Goal: Navigation & Orientation: Find specific page/section

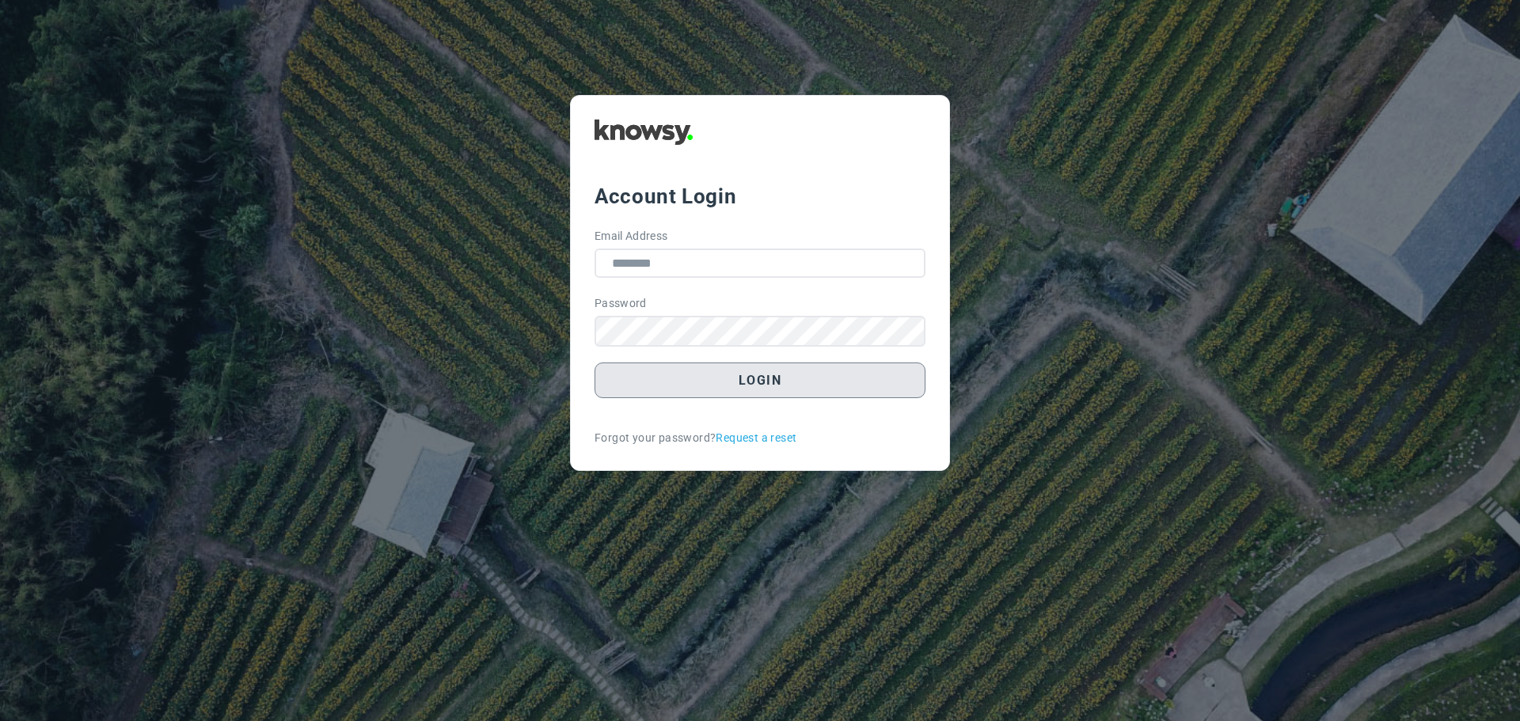
type input "**********"
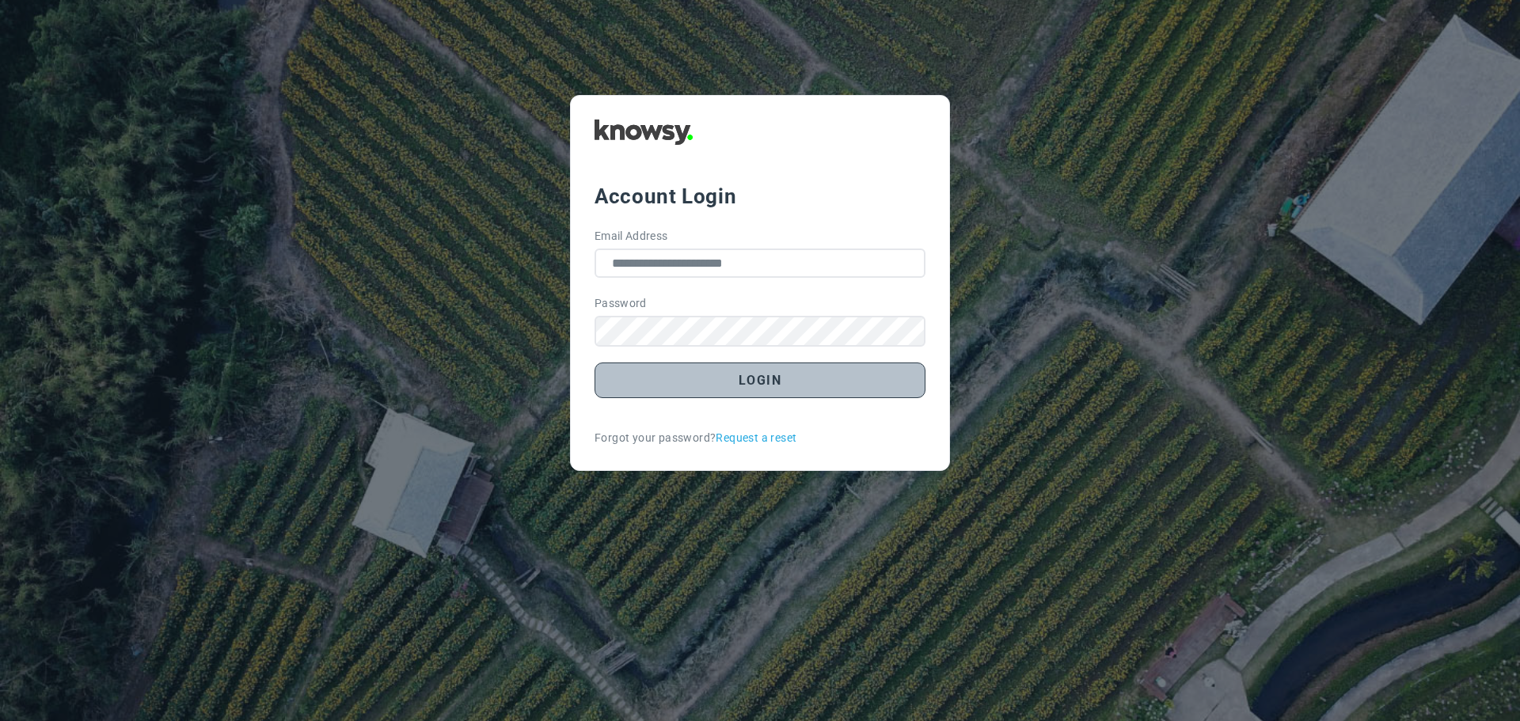
click at [741, 383] on button "Login" at bounding box center [759, 381] width 331 height 36
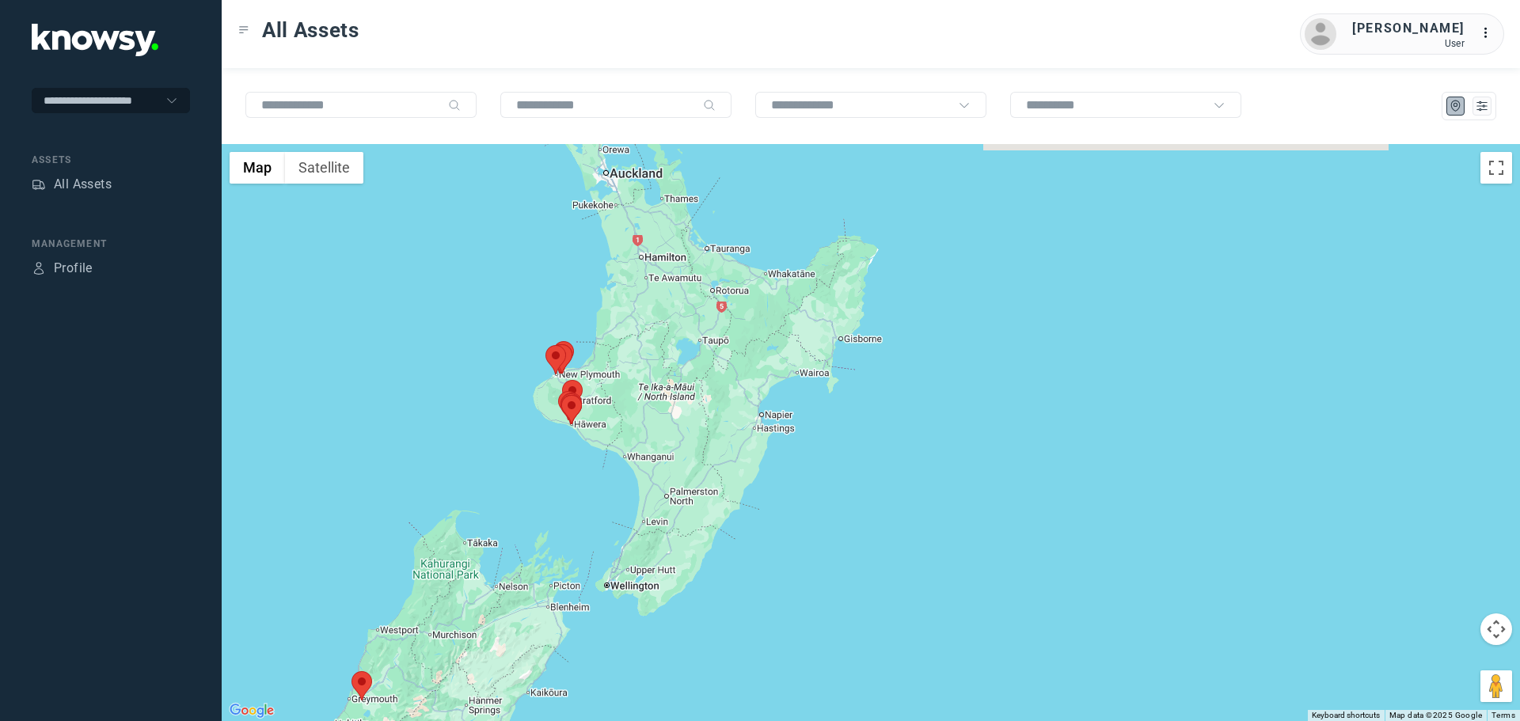
drag, startPoint x: 944, startPoint y: 387, endPoint x: 527, endPoint y: 491, distance: 429.1
click at [535, 491] on div at bounding box center [871, 432] width 1298 height 577
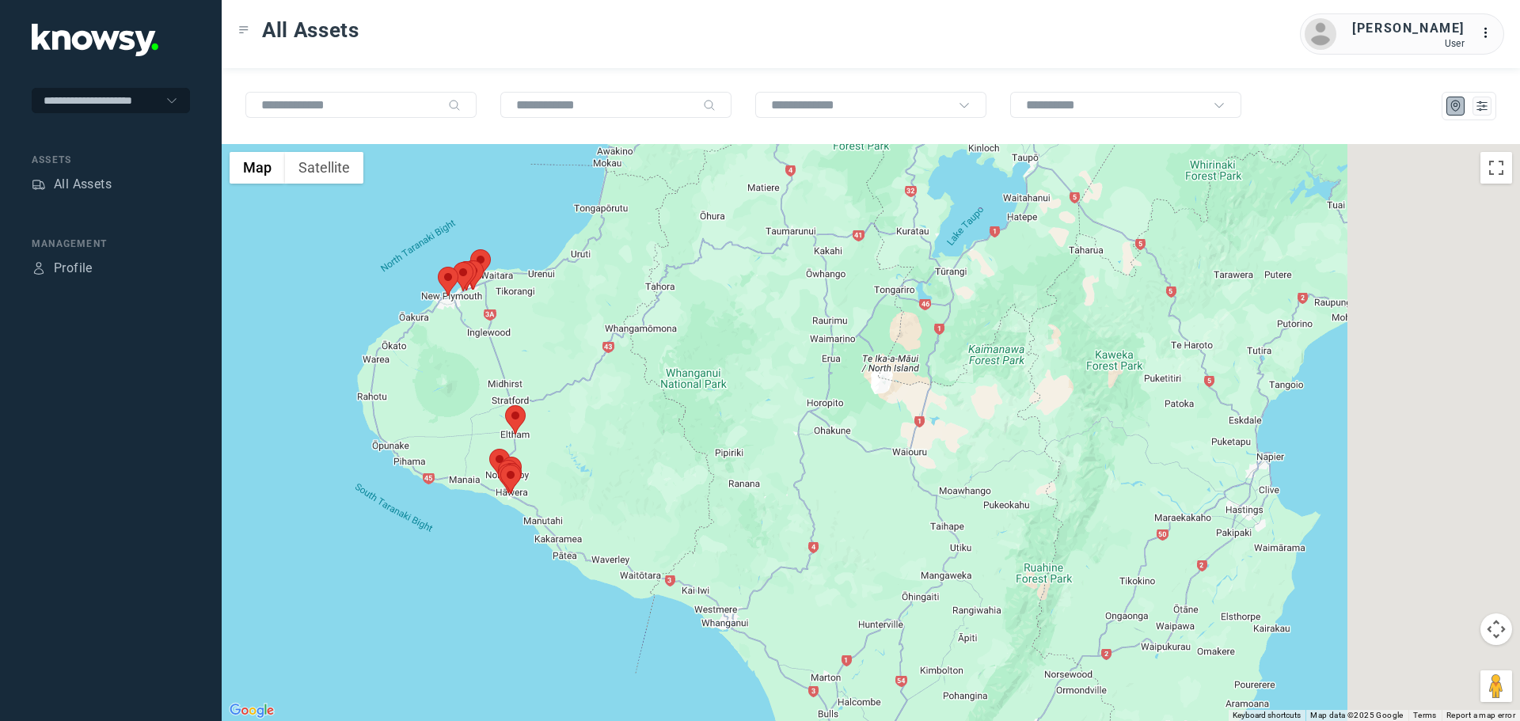
drag, startPoint x: 713, startPoint y: 443, endPoint x: 477, endPoint y: 380, distance: 244.2
click at [477, 380] on div at bounding box center [871, 432] width 1298 height 577
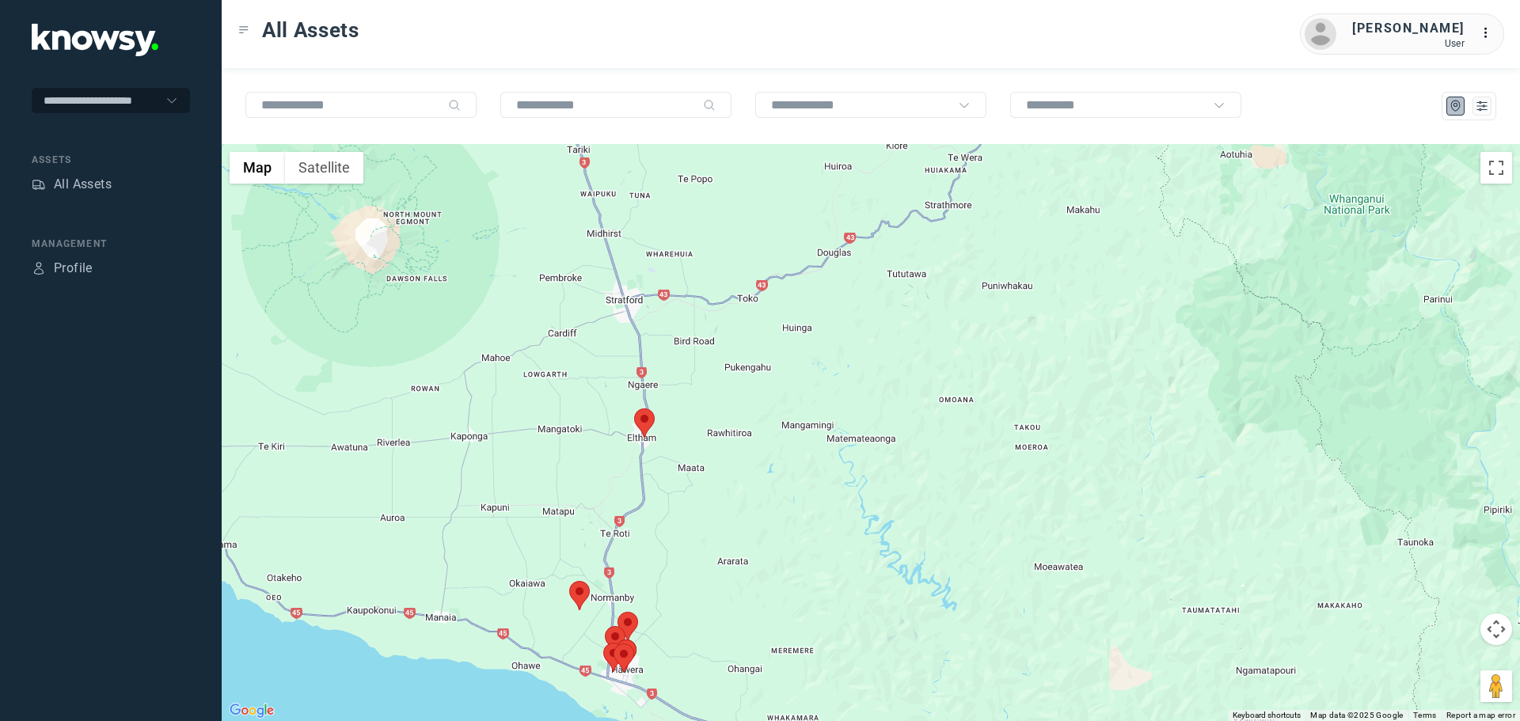
click at [569, 581] on area at bounding box center [569, 581] width 0 height 0
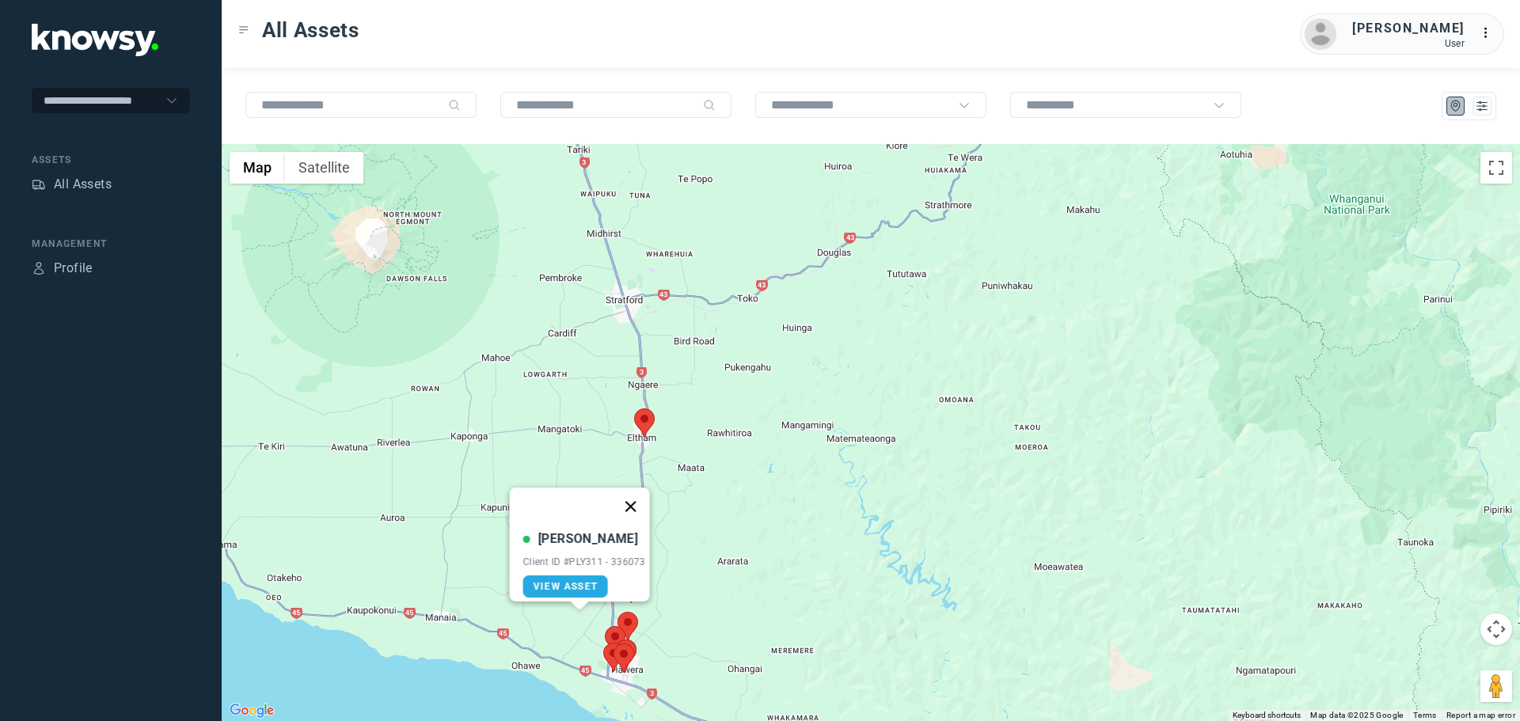
click at [640, 496] on button "Close" at bounding box center [630, 507] width 38 height 38
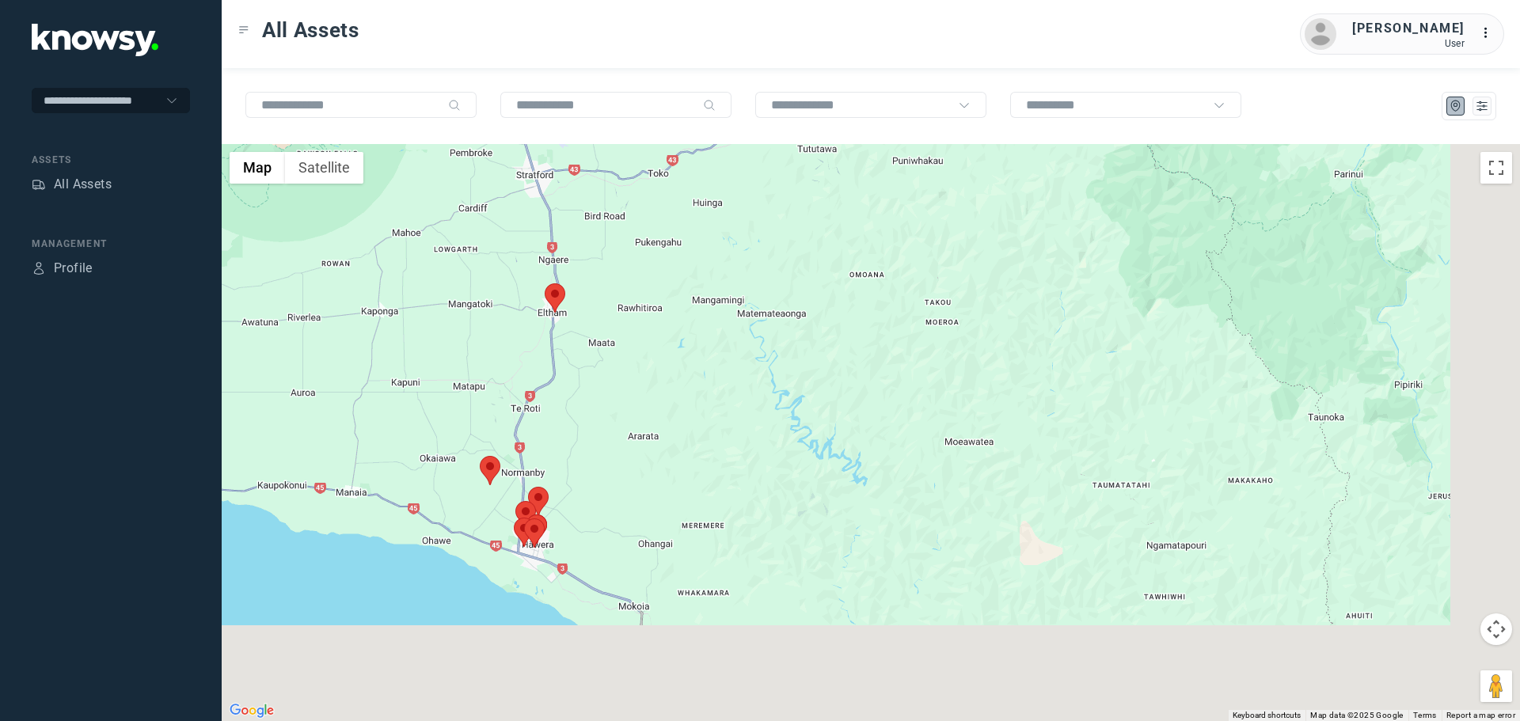
drag, startPoint x: 625, startPoint y: 596, endPoint x: 519, endPoint y: 451, distance: 179.5
click at [519, 451] on div at bounding box center [871, 432] width 1298 height 577
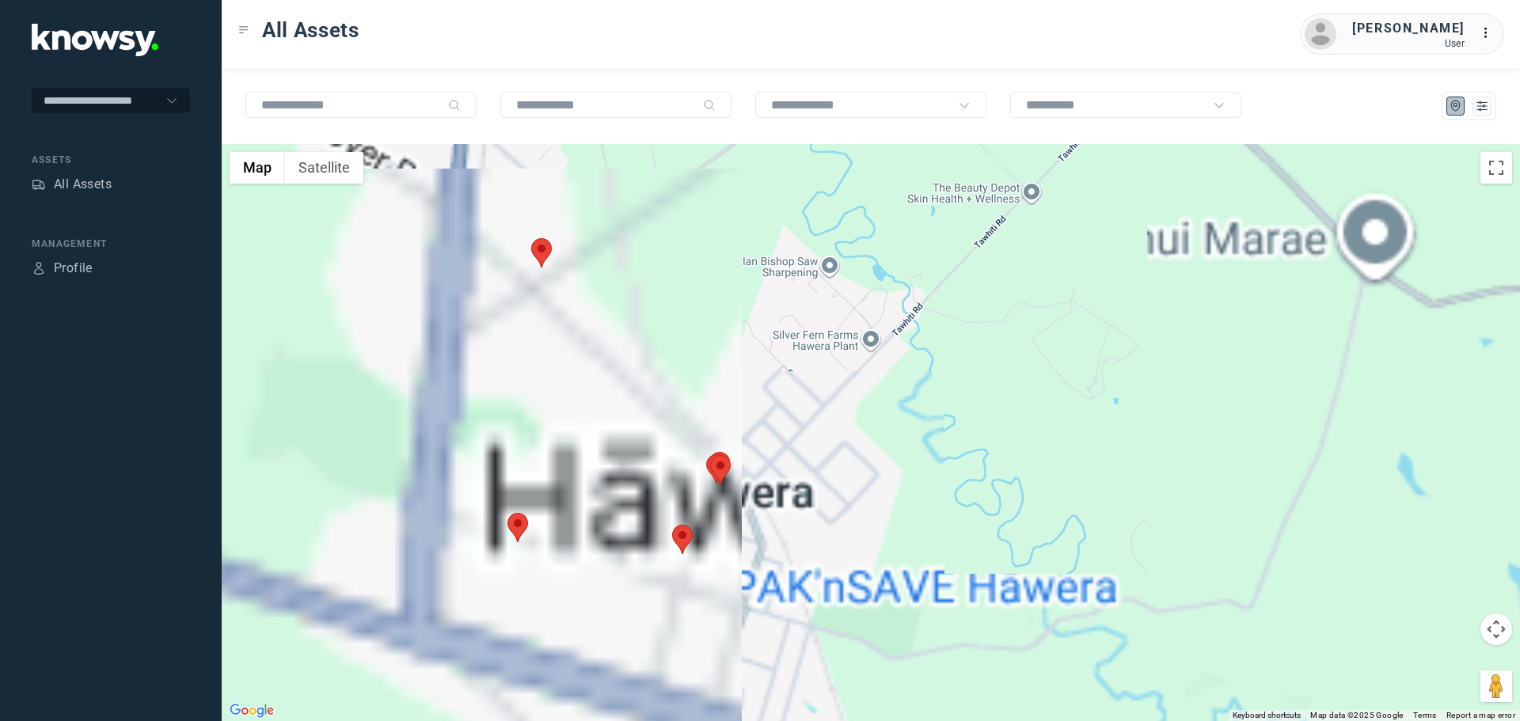
drag, startPoint x: 716, startPoint y: 595, endPoint x: 544, endPoint y: 329, distance: 317.3
click at [544, 329] on div at bounding box center [871, 432] width 1298 height 577
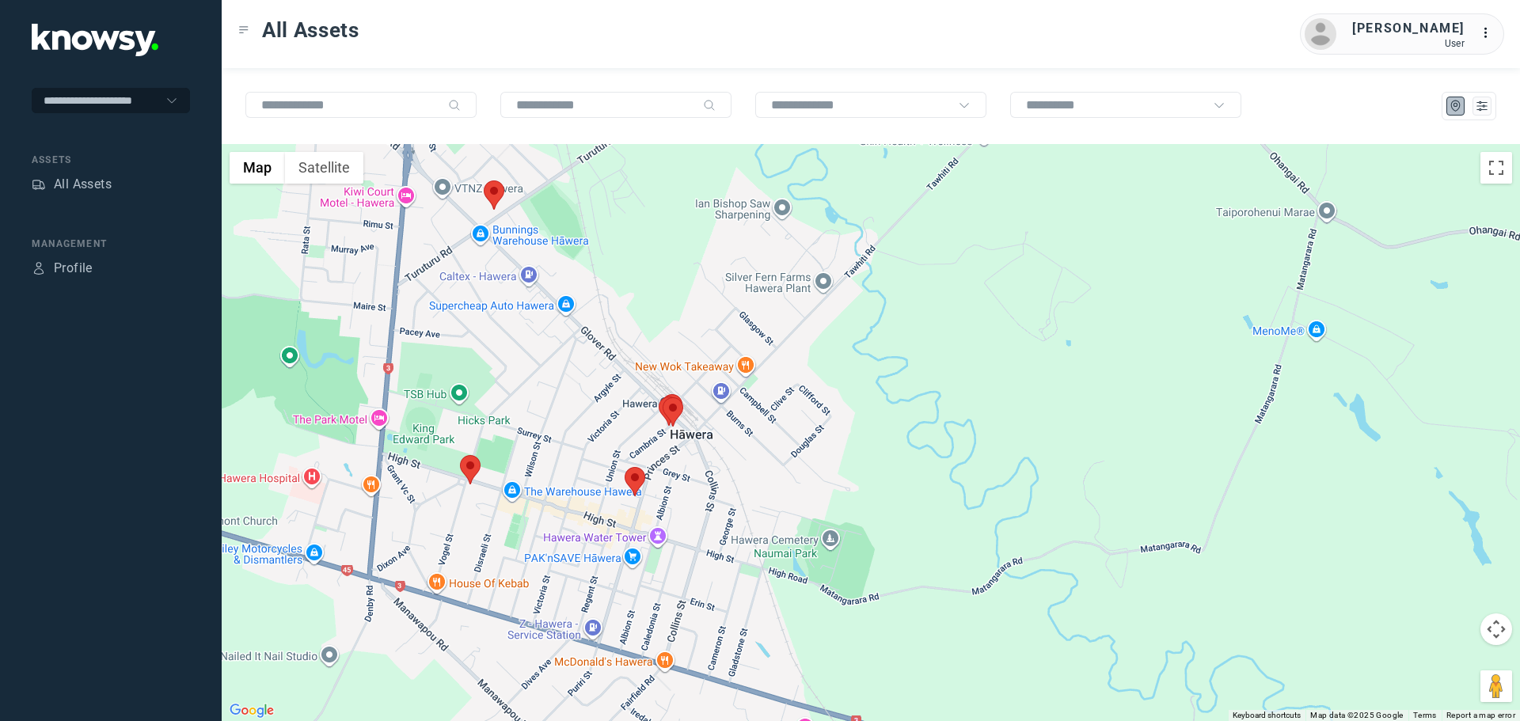
click at [460, 455] on area at bounding box center [460, 455] width 0 height 0
click at [523, 375] on button "Close" at bounding box center [524, 381] width 38 height 38
click at [625, 467] on area at bounding box center [625, 467] width 0 height 0
click at [694, 378] on button "Close" at bounding box center [686, 393] width 38 height 38
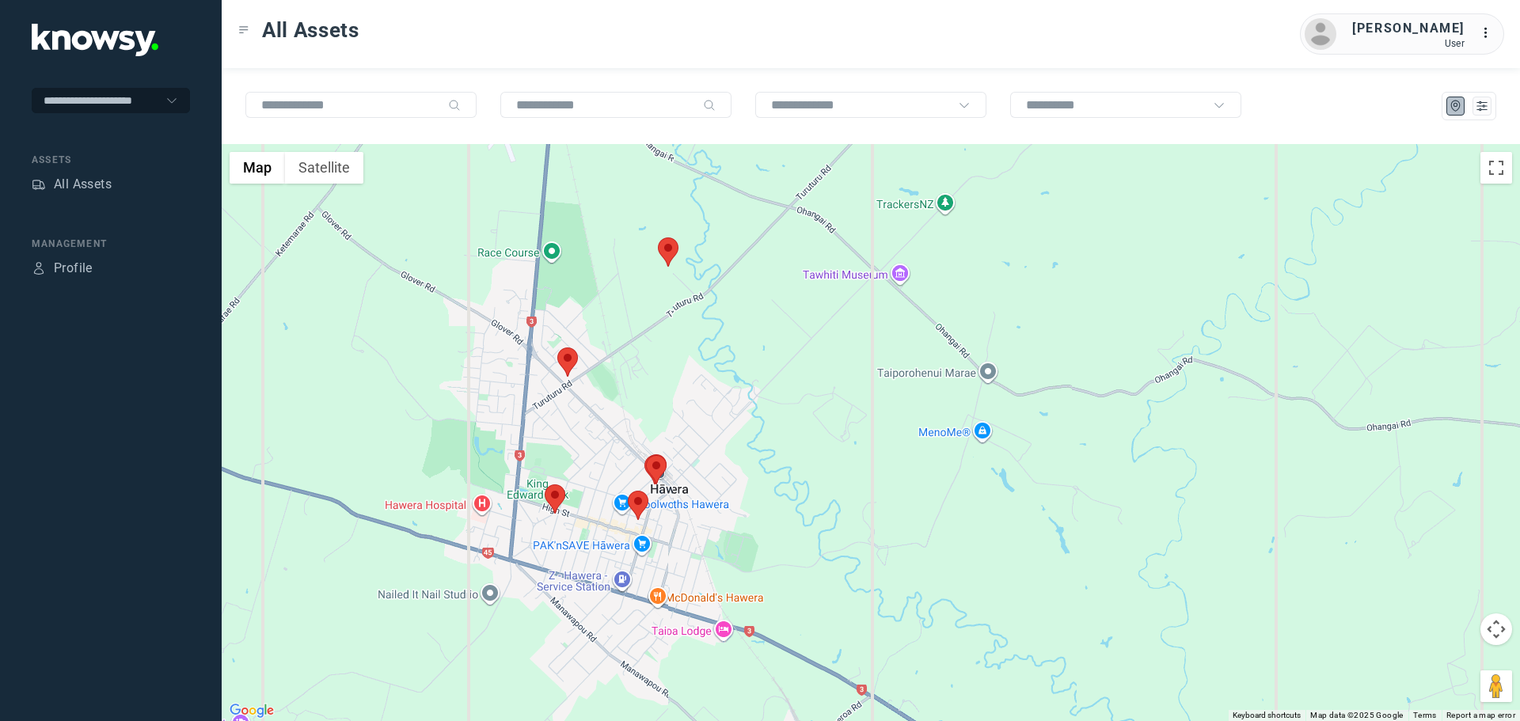
drag, startPoint x: 602, startPoint y: 273, endPoint x: 620, endPoint y: 418, distance: 146.0
click at [620, 420] on div at bounding box center [871, 432] width 1298 height 577
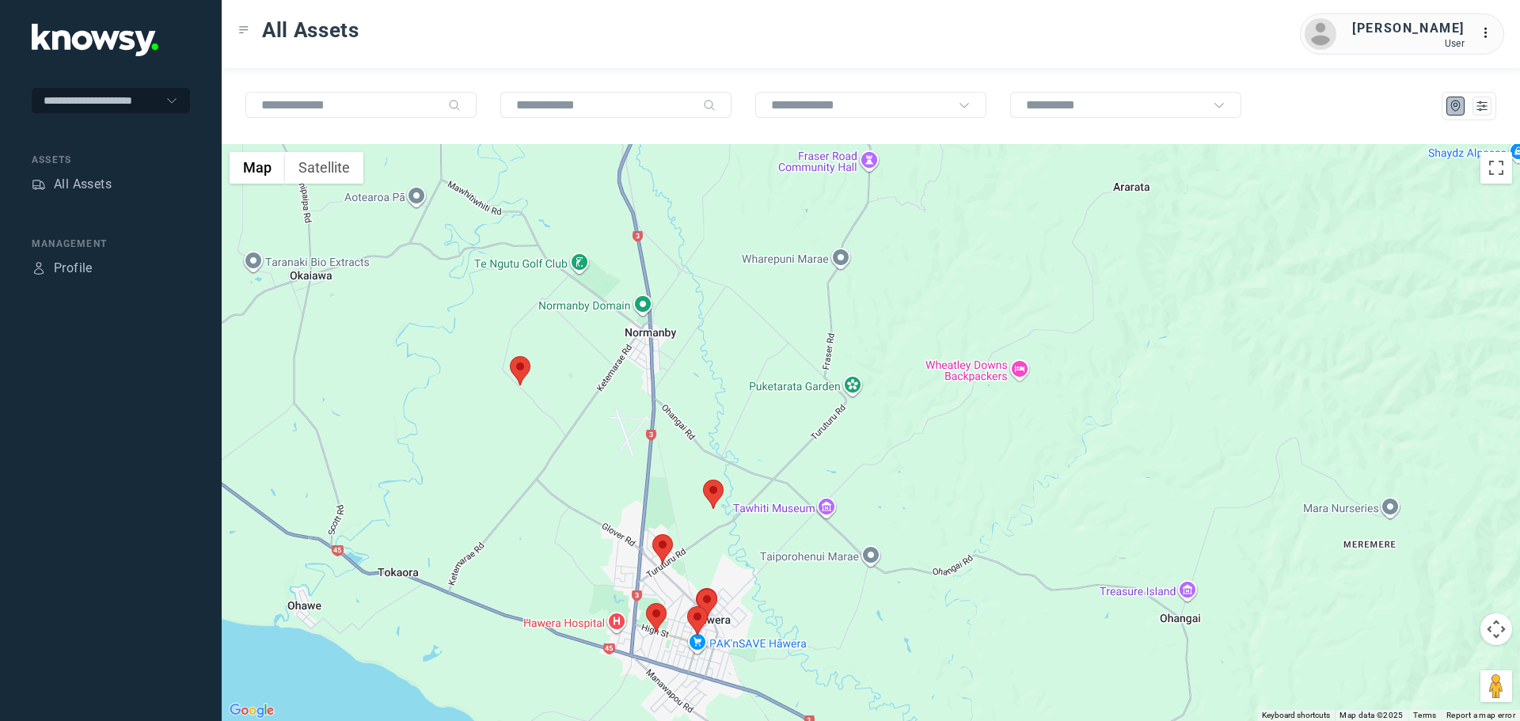
drag, startPoint x: 697, startPoint y: 240, endPoint x: 720, endPoint y: 382, distance: 144.3
click at [721, 417] on div at bounding box center [871, 432] width 1298 height 577
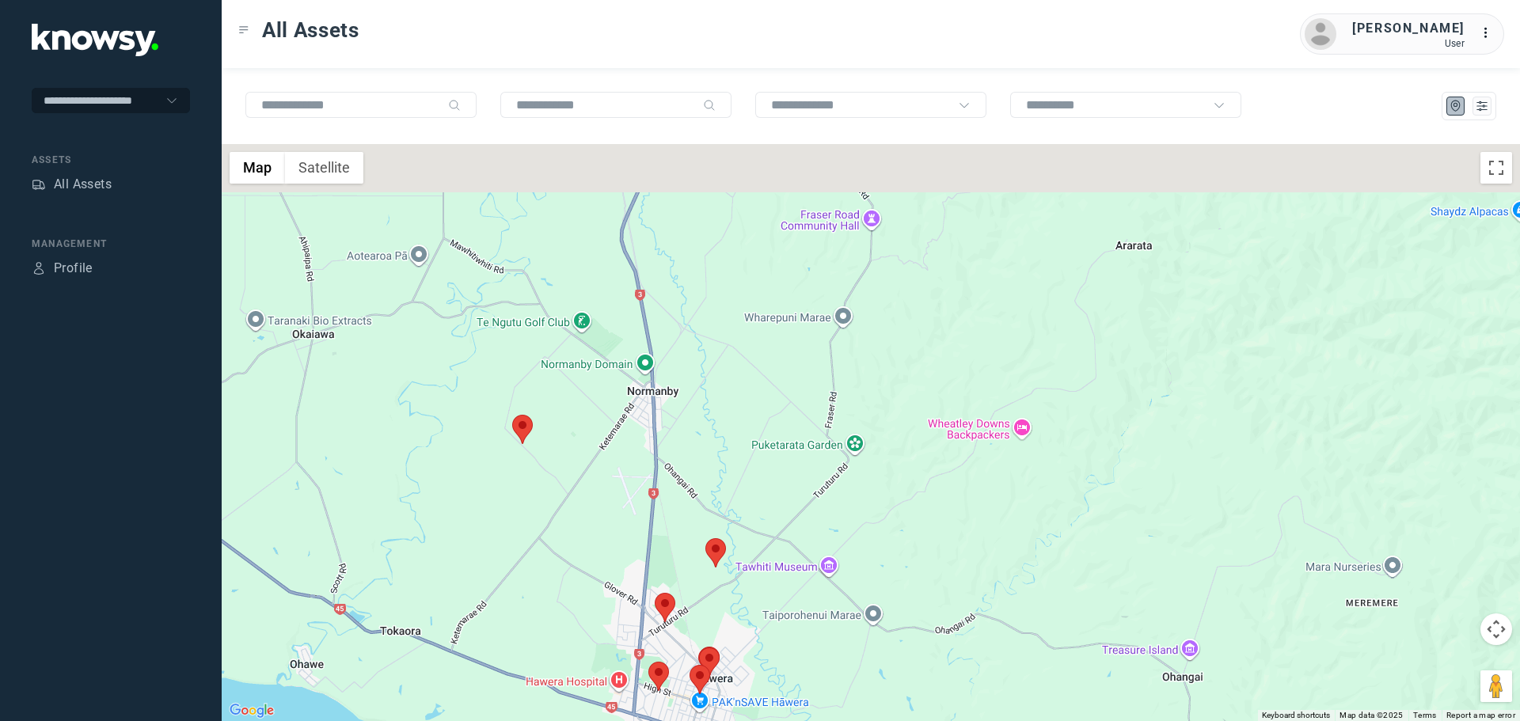
drag, startPoint x: 741, startPoint y: 247, endPoint x: 750, endPoint y: 401, distance: 153.8
click at [750, 401] on div at bounding box center [871, 432] width 1298 height 577
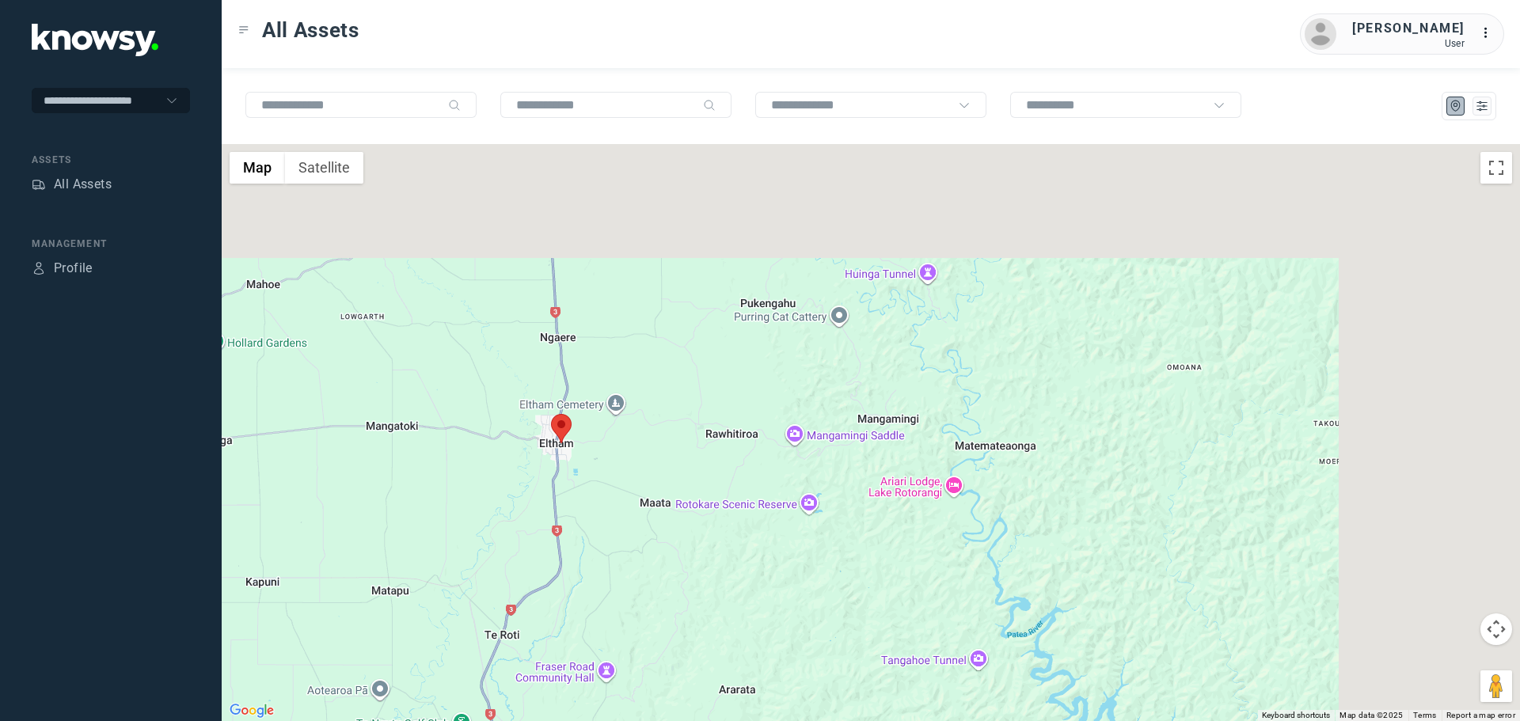
drag, startPoint x: 777, startPoint y: 299, endPoint x: 571, endPoint y: 505, distance: 291.6
click at [568, 542] on div at bounding box center [871, 432] width 1298 height 577
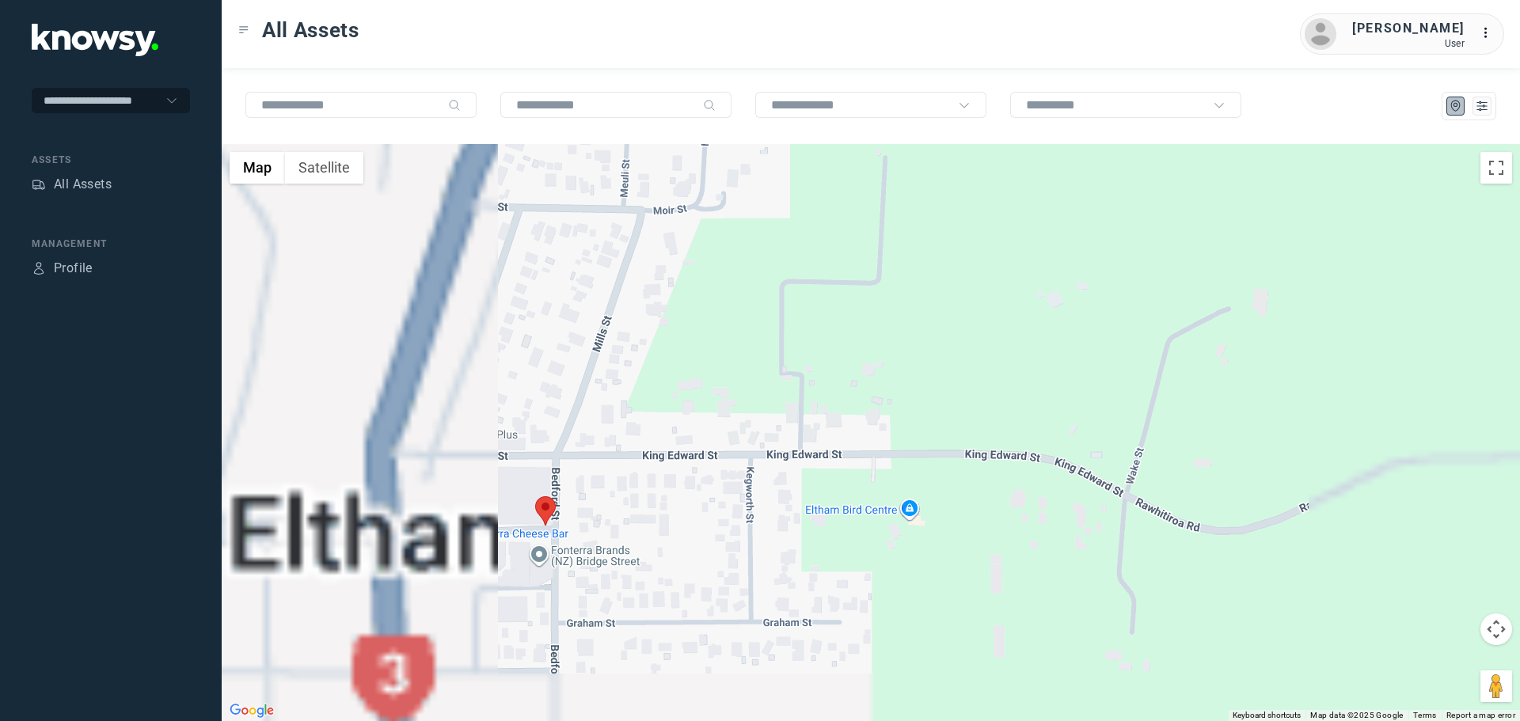
drag, startPoint x: 484, startPoint y: 525, endPoint x: 558, endPoint y: 479, distance: 86.8
click at [541, 480] on div at bounding box center [871, 432] width 1298 height 577
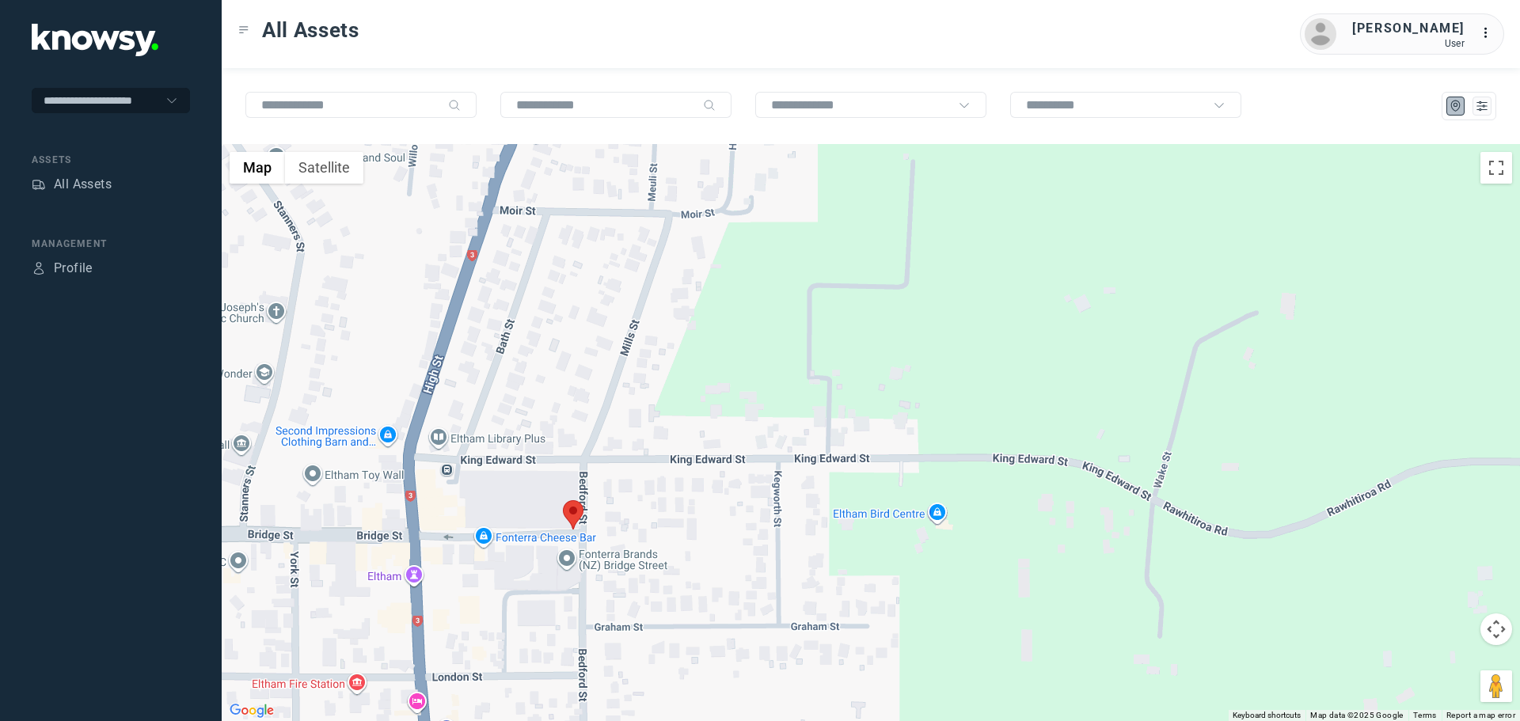
click at [563, 500] on area at bounding box center [563, 500] width 0 height 0
click at [632, 412] on button "Close" at bounding box center [625, 426] width 38 height 38
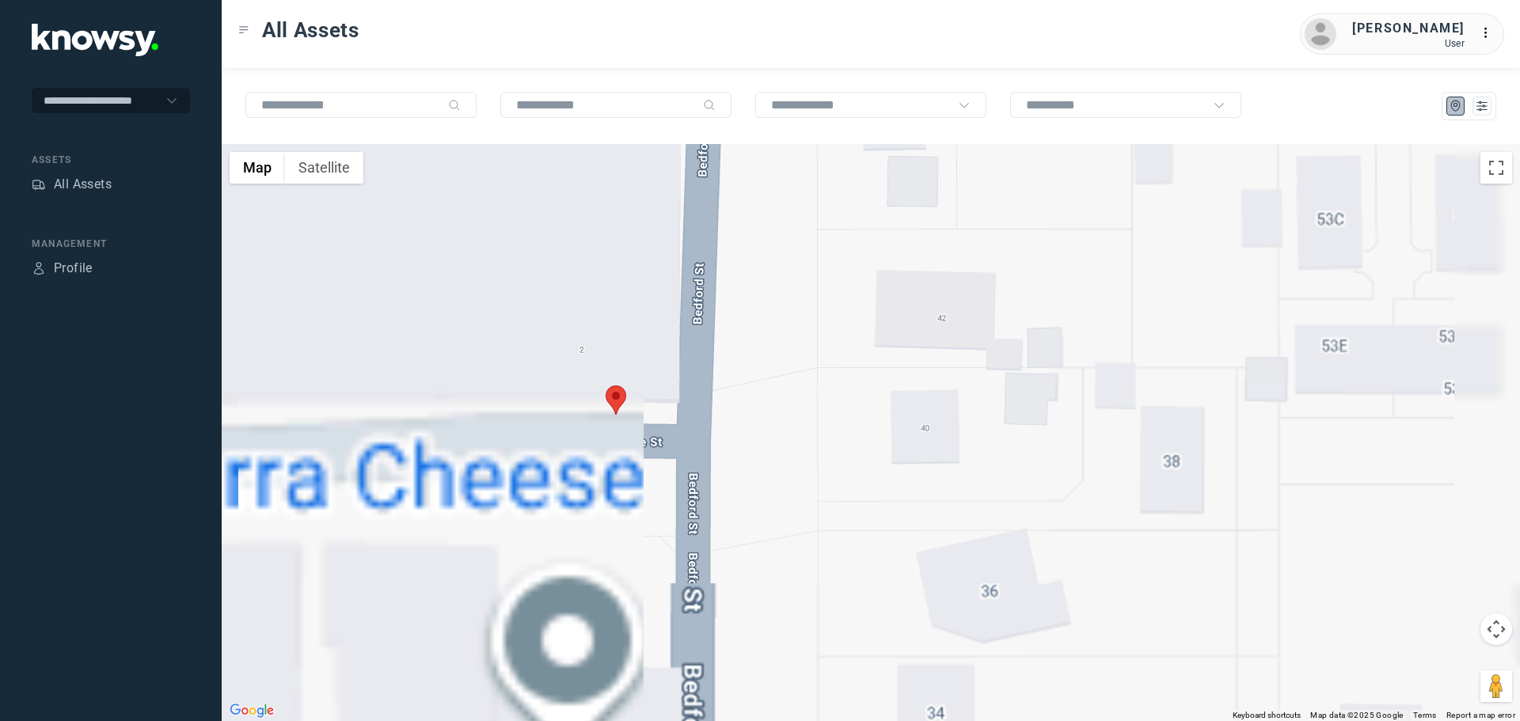
drag, startPoint x: 789, startPoint y: 590, endPoint x: 609, endPoint y: 367, distance: 287.1
click at [608, 367] on div at bounding box center [871, 432] width 1298 height 577
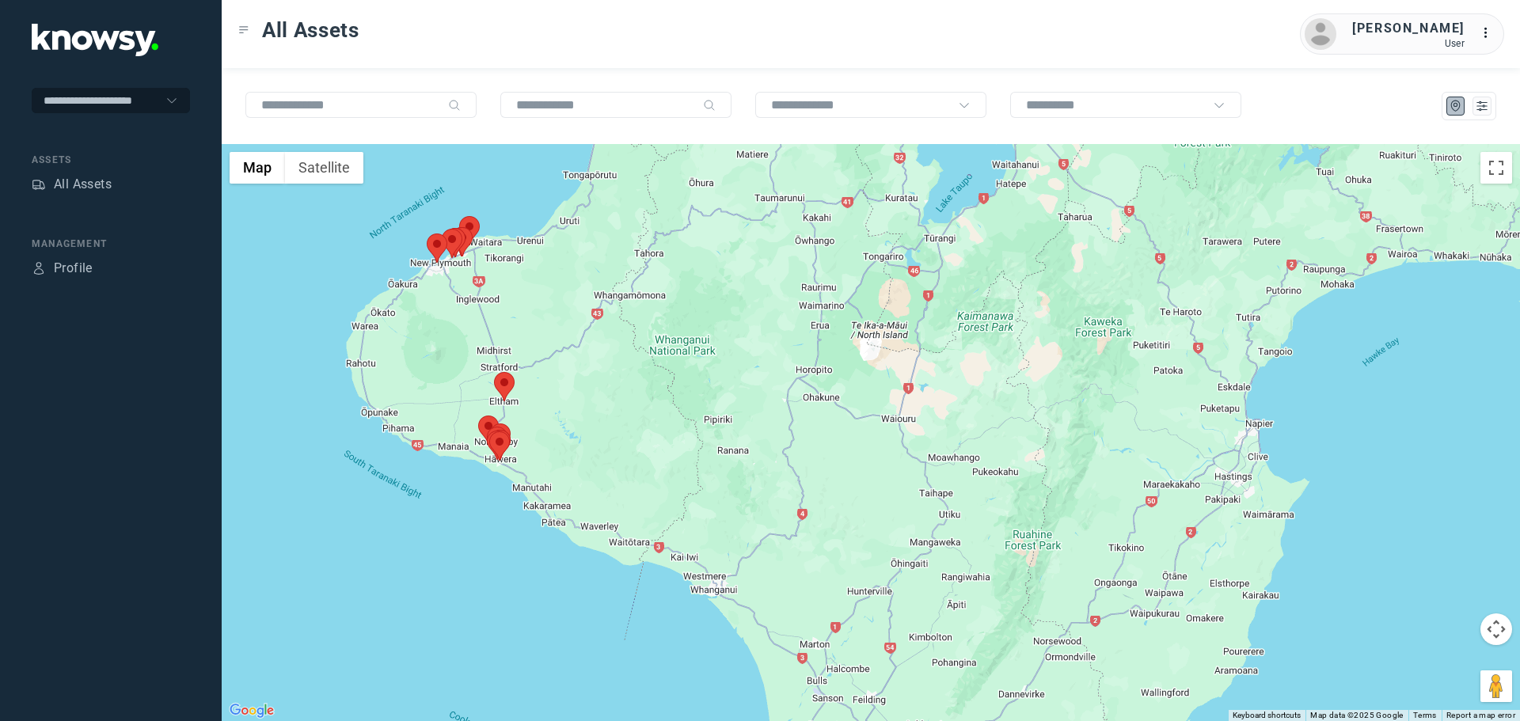
drag, startPoint x: 592, startPoint y: 265, endPoint x: 503, endPoint y: 369, distance: 136.4
click at [503, 370] on div at bounding box center [871, 432] width 1298 height 577
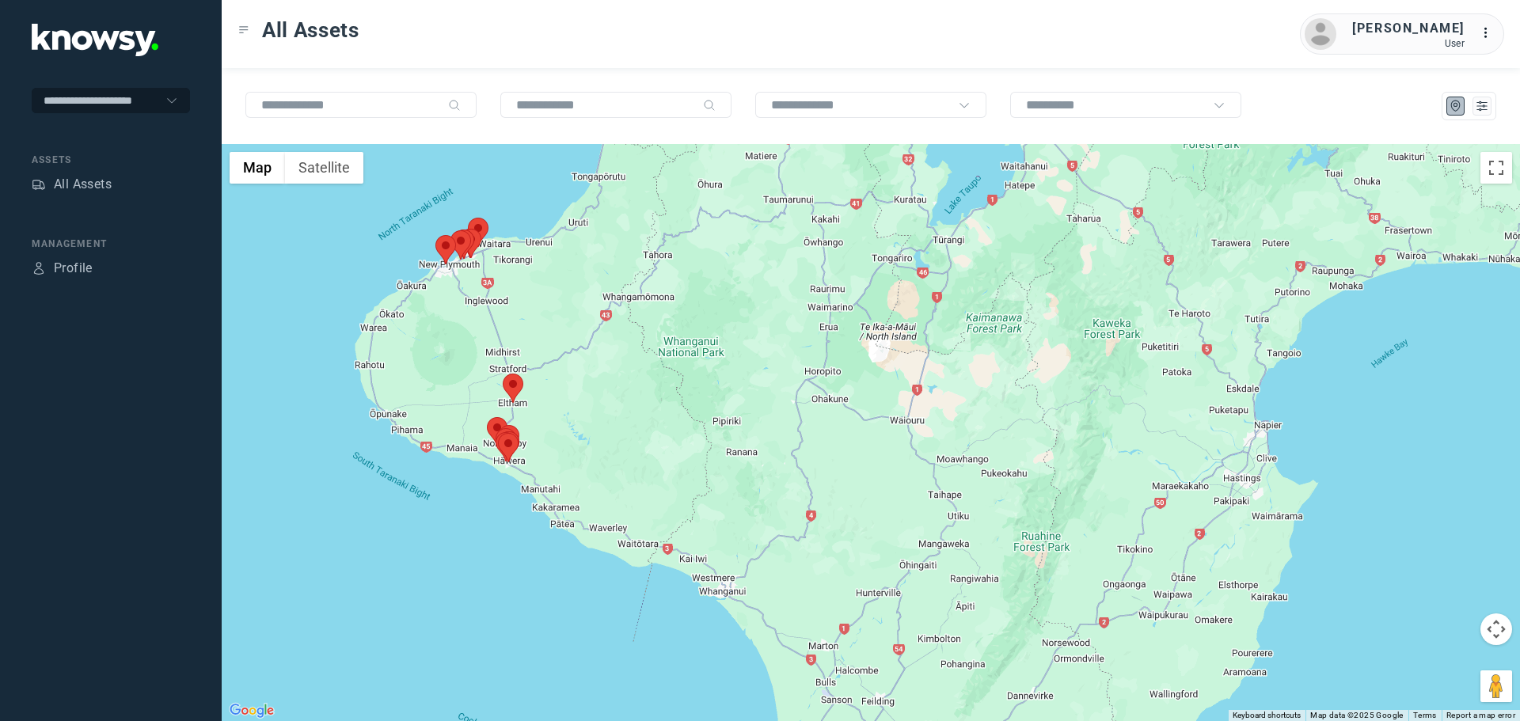
drag, startPoint x: 435, startPoint y: 297, endPoint x: 470, endPoint y: 313, distance: 39.3
click at [470, 315] on div at bounding box center [871, 432] width 1298 height 577
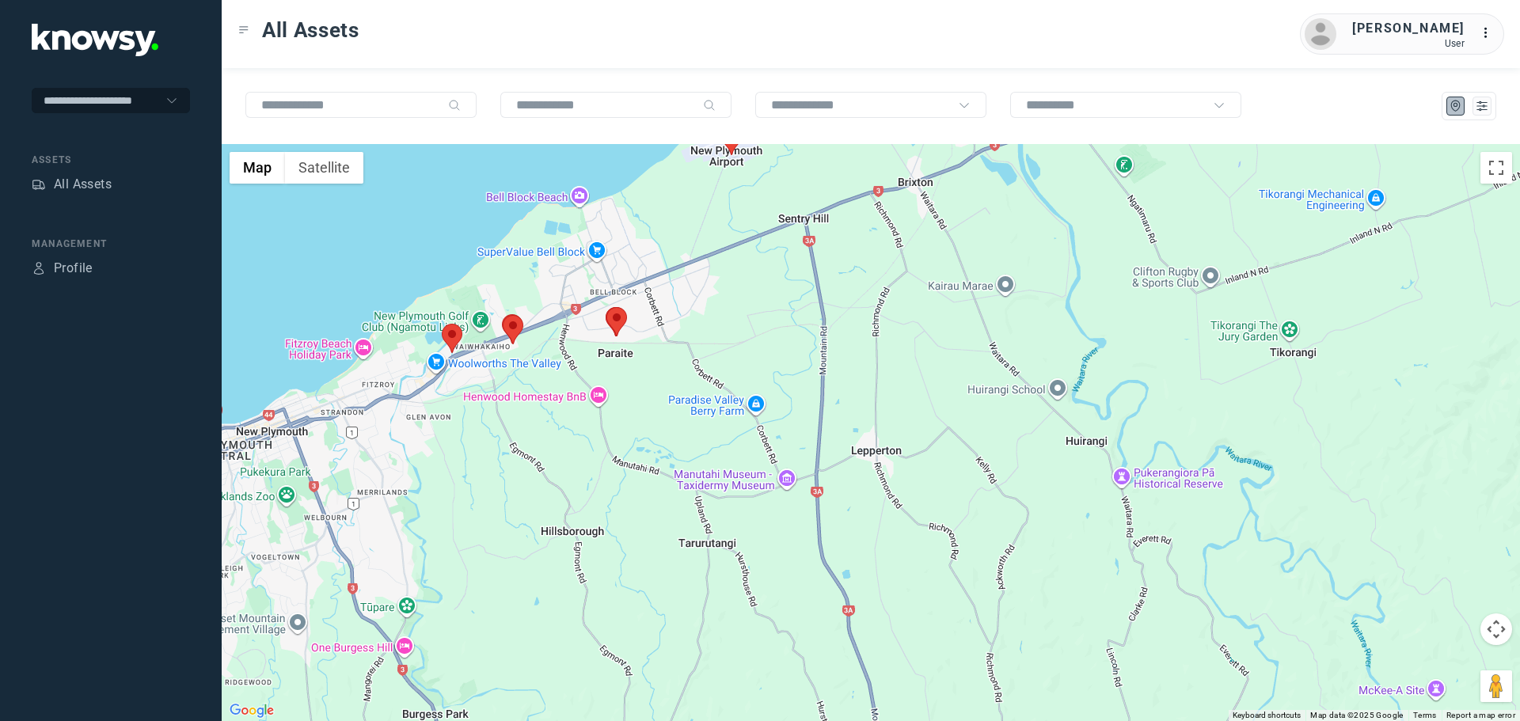
drag, startPoint x: 577, startPoint y: 321, endPoint x: 610, endPoint y: 411, distance: 96.2
click at [594, 433] on div at bounding box center [871, 432] width 1298 height 577
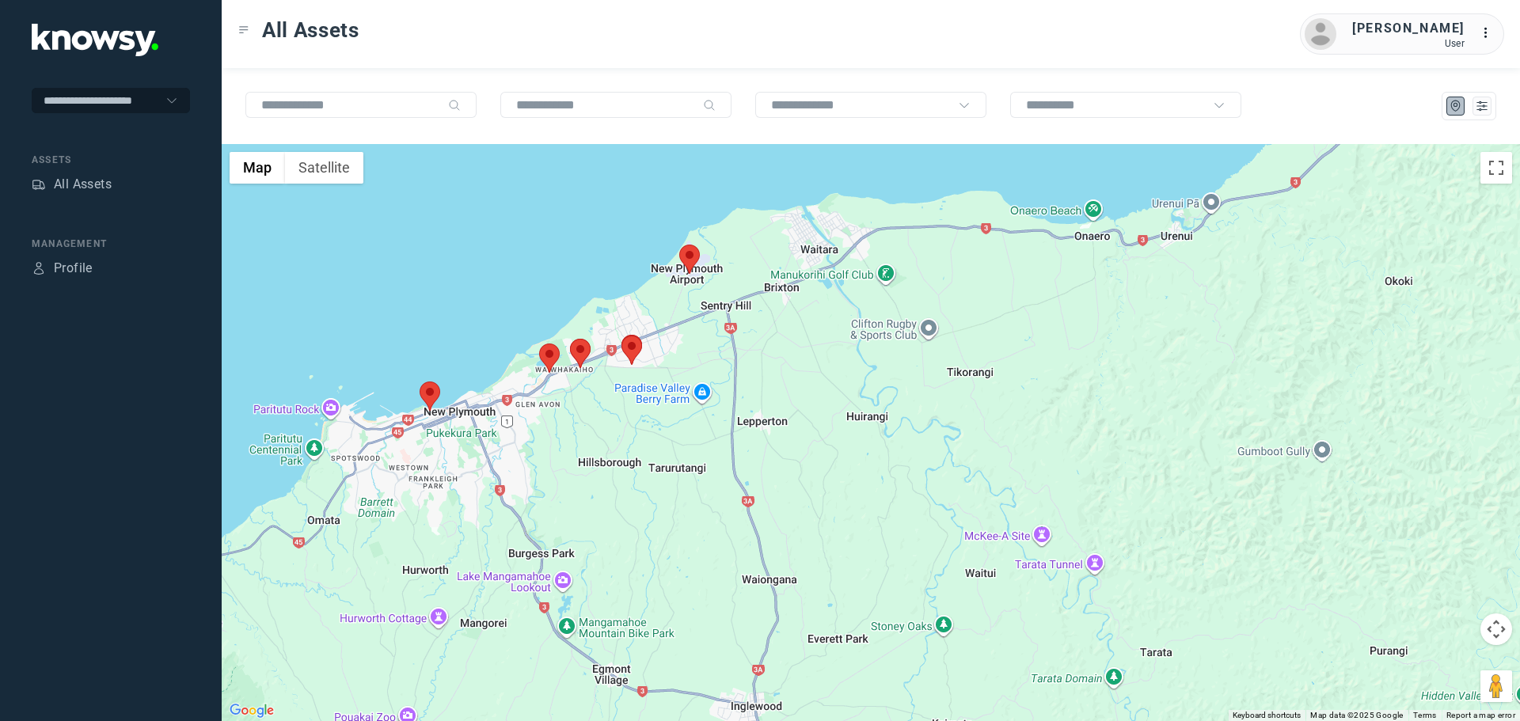
click at [679, 245] on area at bounding box center [679, 245] width 0 height 0
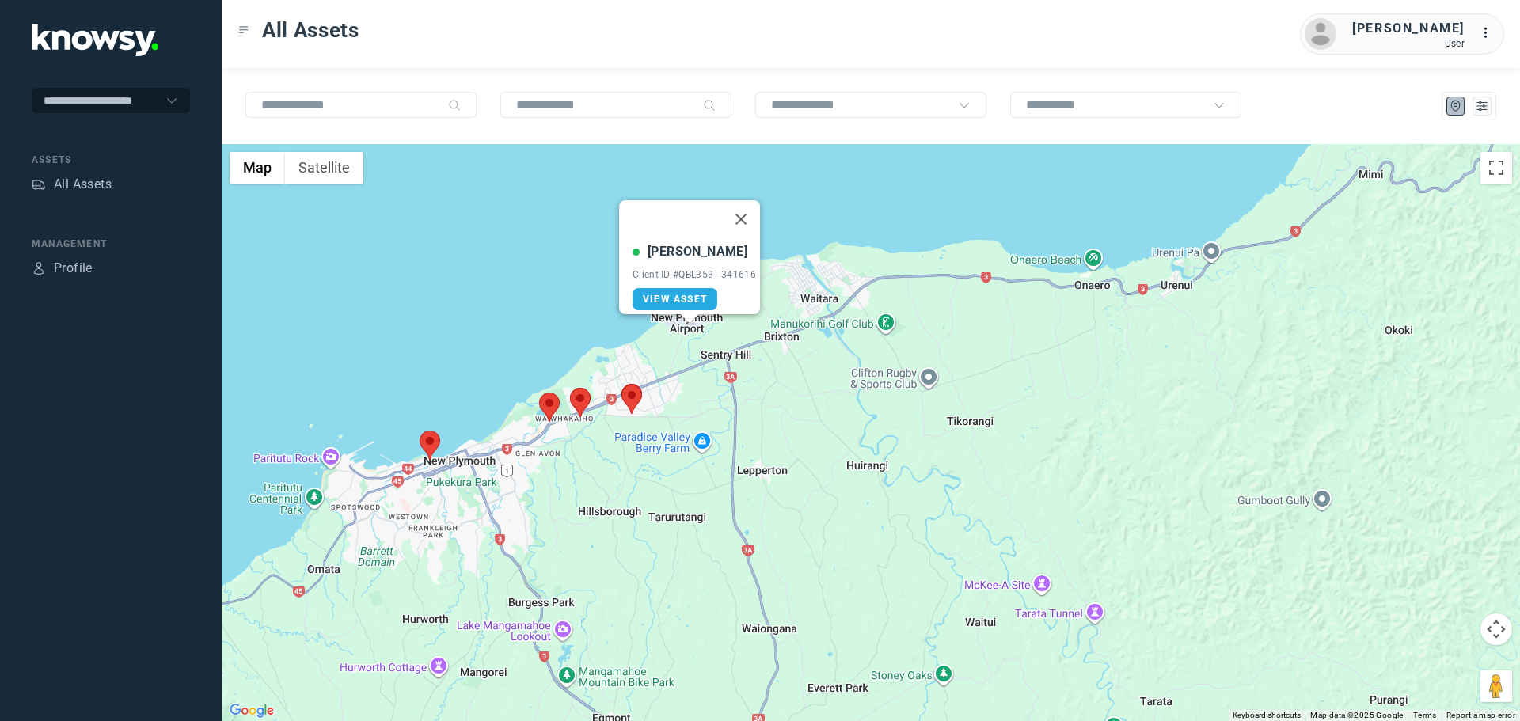
click at [750, 205] on button "Close" at bounding box center [741, 219] width 38 height 38
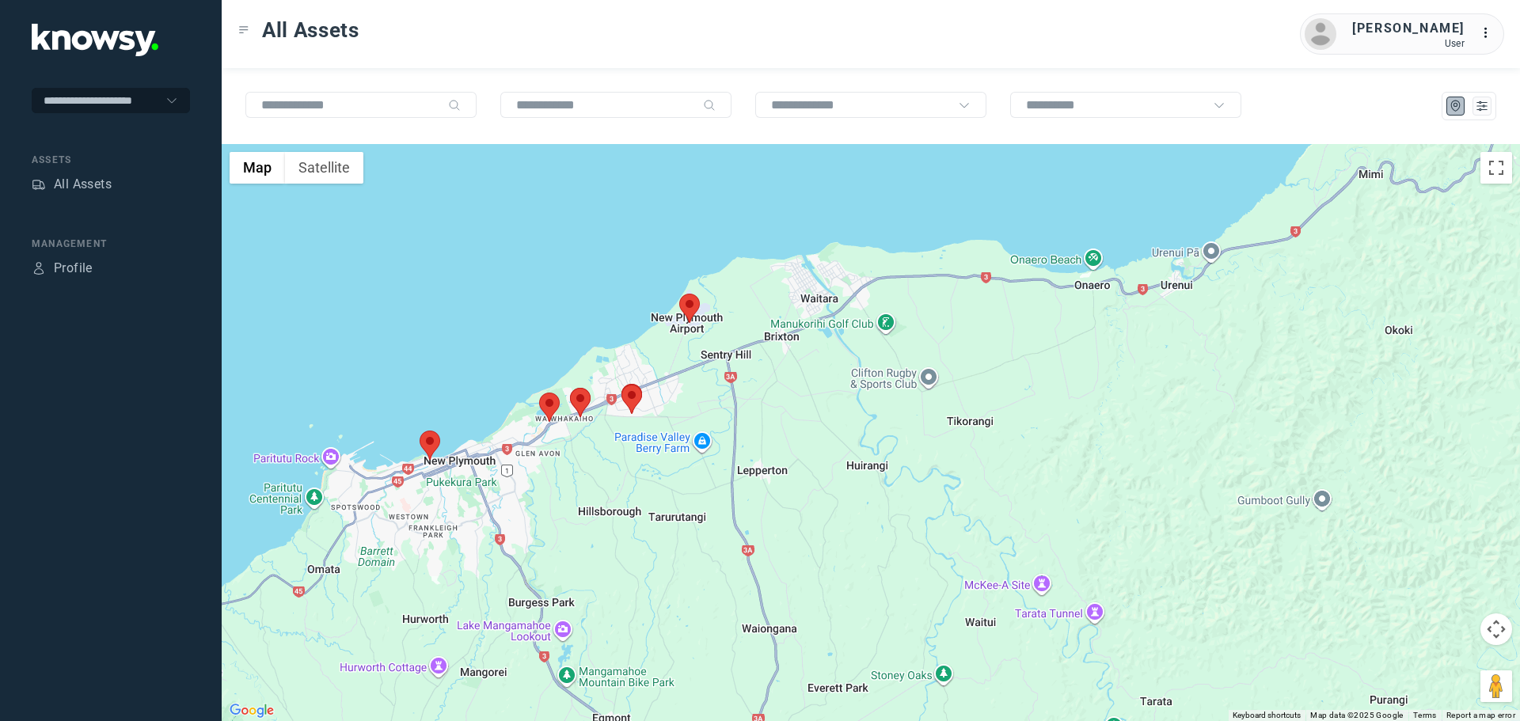
click at [621, 385] on area at bounding box center [621, 385] width 0 height 0
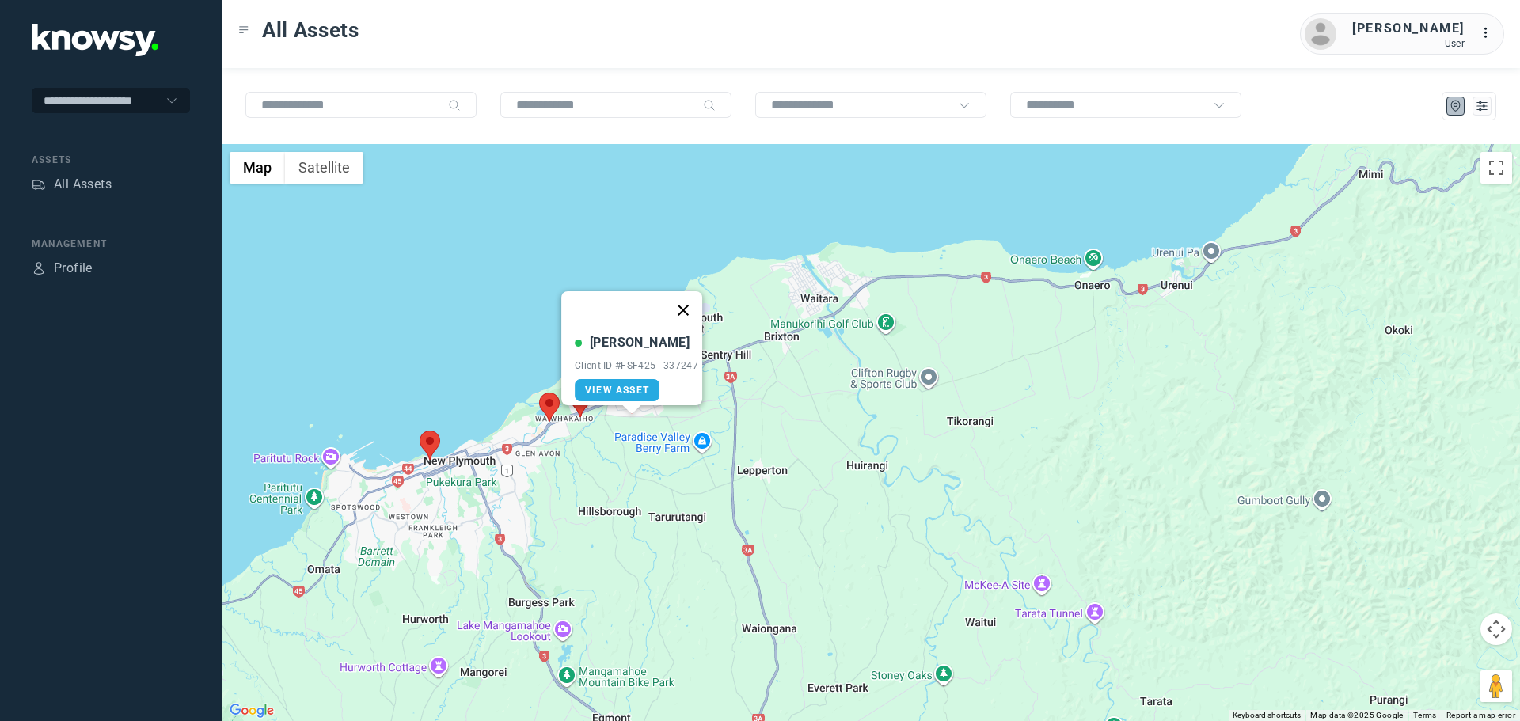
click at [694, 298] on button "Close" at bounding box center [683, 310] width 38 height 38
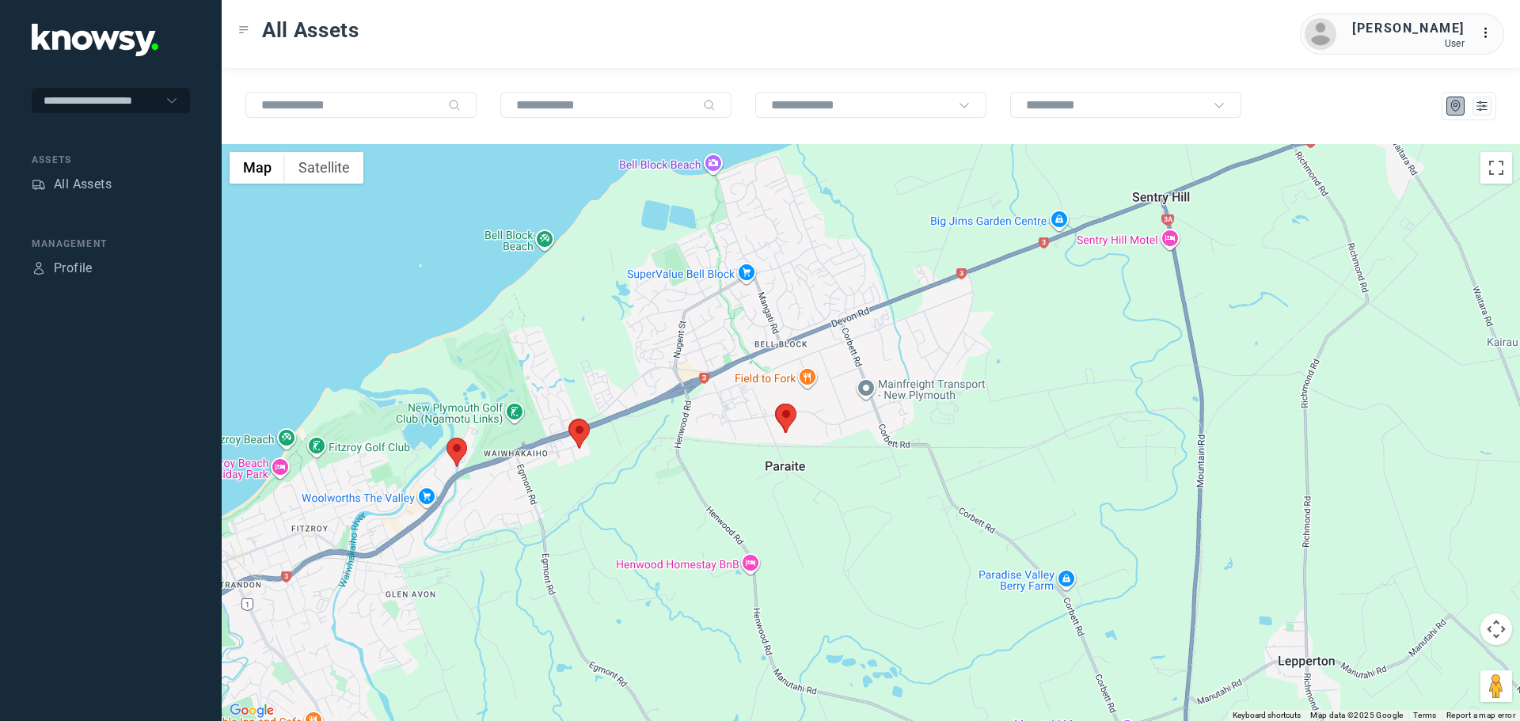
click at [569, 420] on area at bounding box center [569, 420] width 0 height 0
click at [638, 329] on button "Close" at bounding box center [632, 345] width 38 height 38
click at [446, 438] on area at bounding box center [446, 438] width 0 height 0
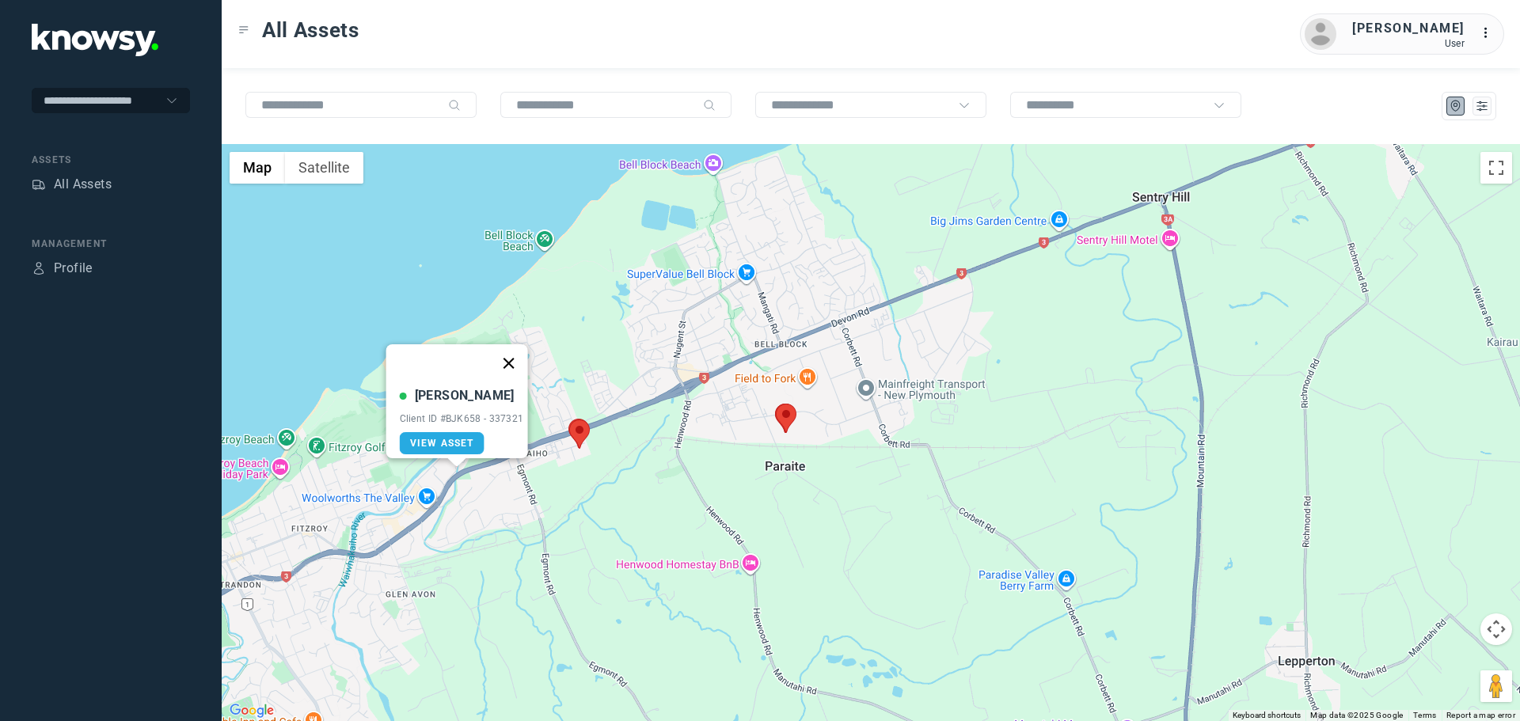
click at [517, 351] on button "Close" at bounding box center [508, 363] width 38 height 38
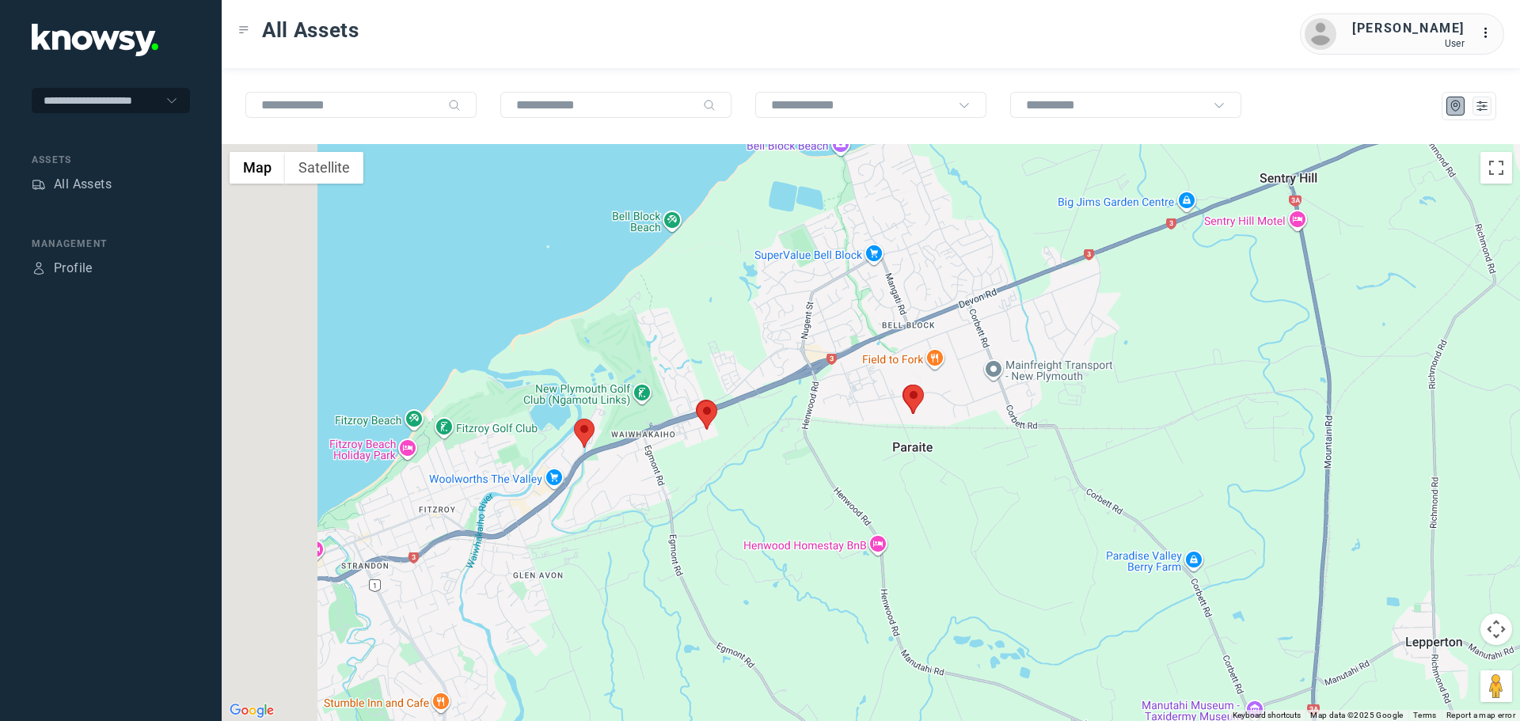
drag, startPoint x: 442, startPoint y: 448, endPoint x: 640, endPoint y: 404, distance: 202.6
click at [640, 405] on div at bounding box center [871, 432] width 1298 height 577
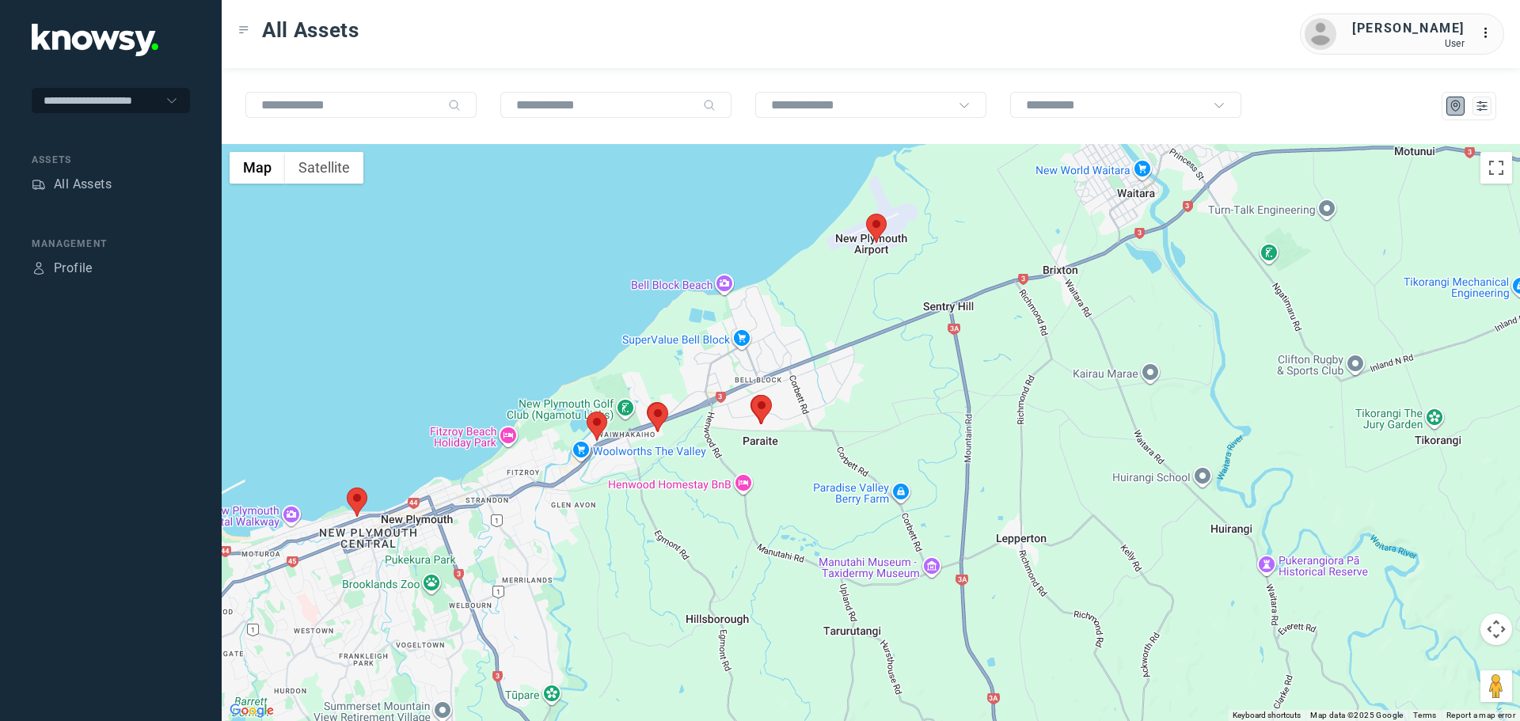
click at [347, 488] on area at bounding box center [347, 488] width 0 height 0
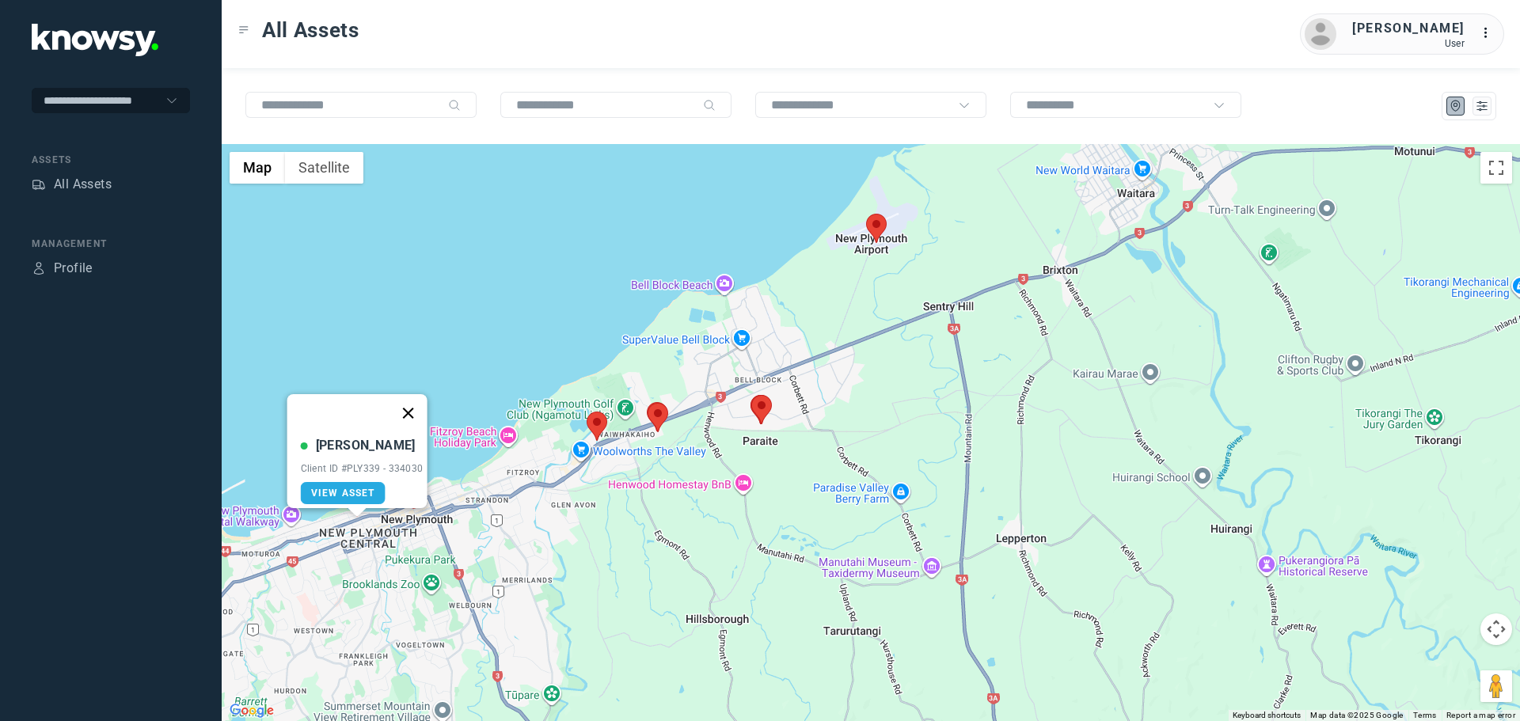
click at [418, 403] on button "Close" at bounding box center [408, 413] width 38 height 38
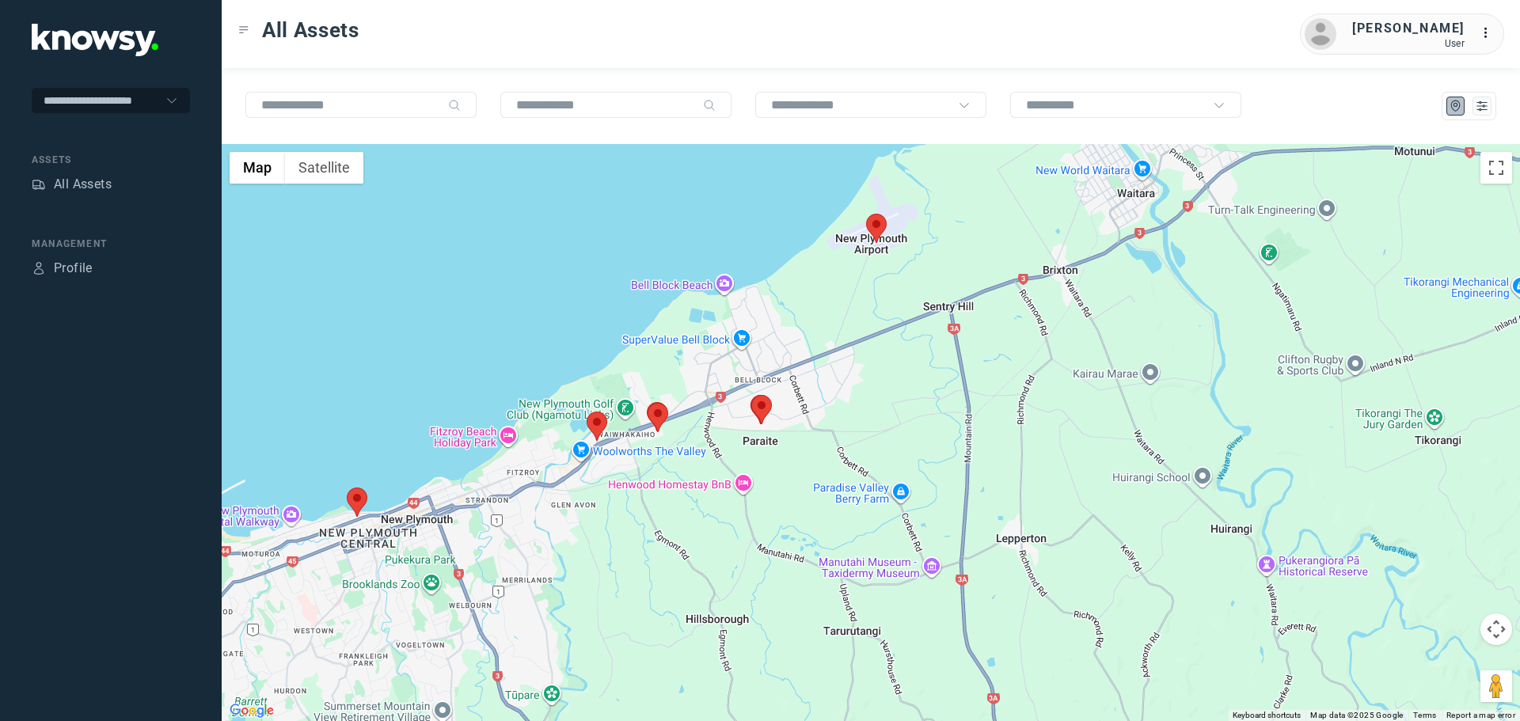
click at [347, 488] on area at bounding box center [347, 488] width 0 height 0
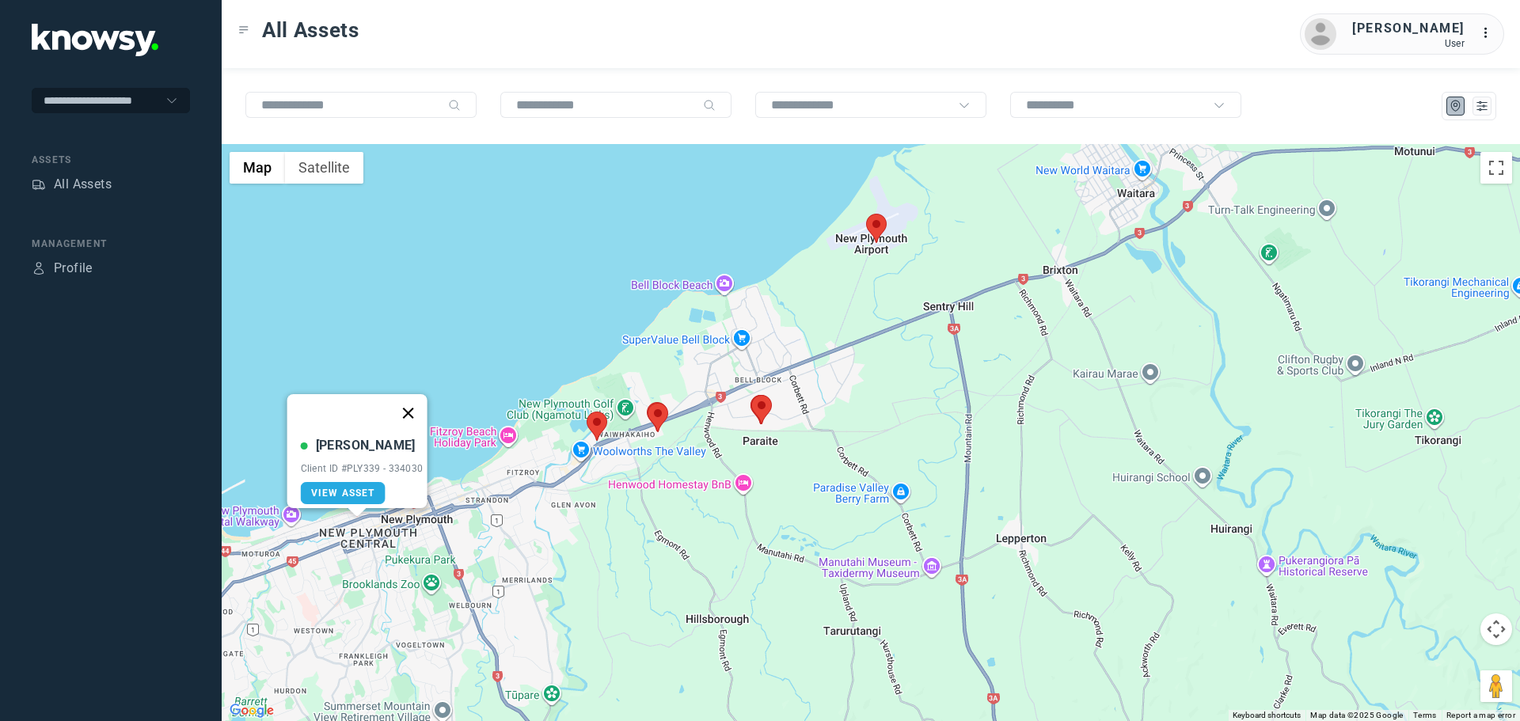
click at [420, 404] on button "Close" at bounding box center [408, 413] width 38 height 38
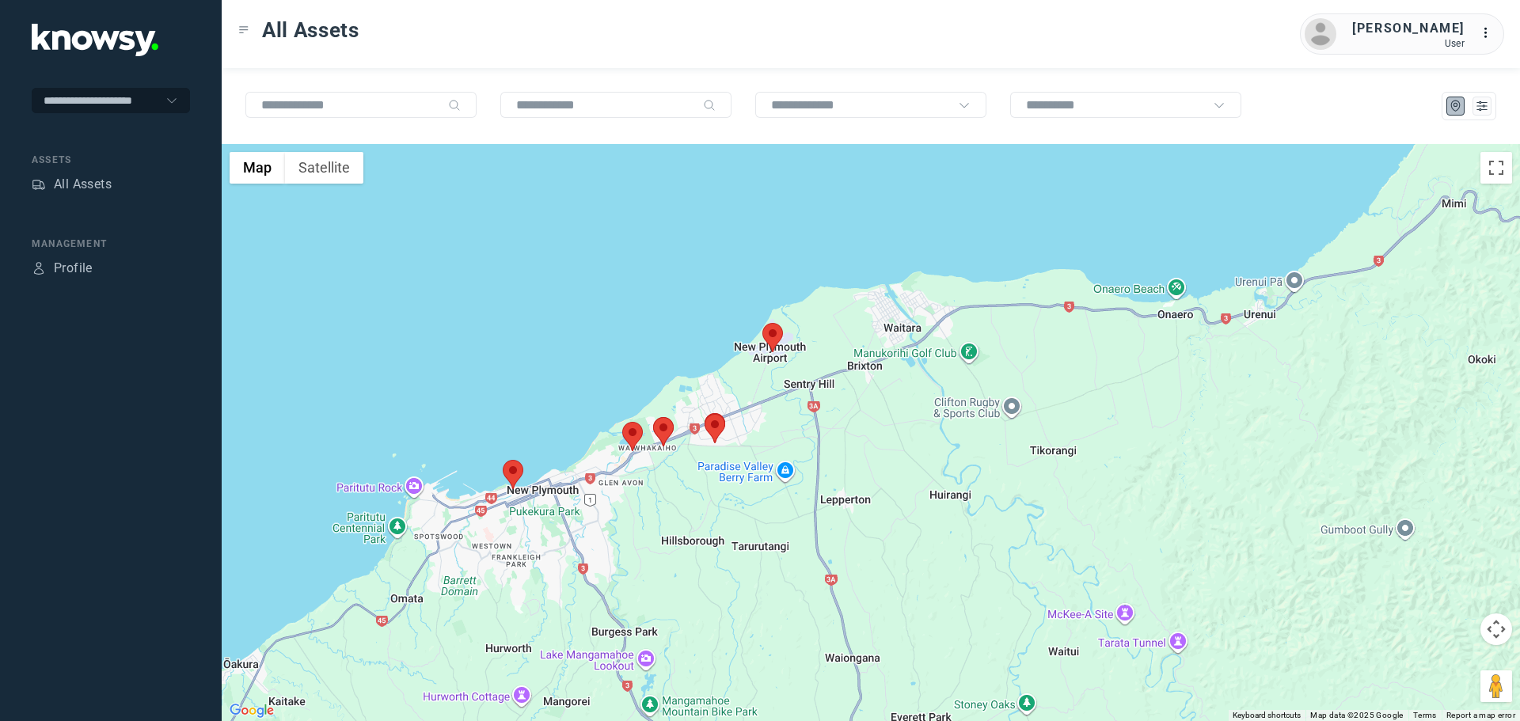
click at [622, 422] on area at bounding box center [622, 422] width 0 height 0
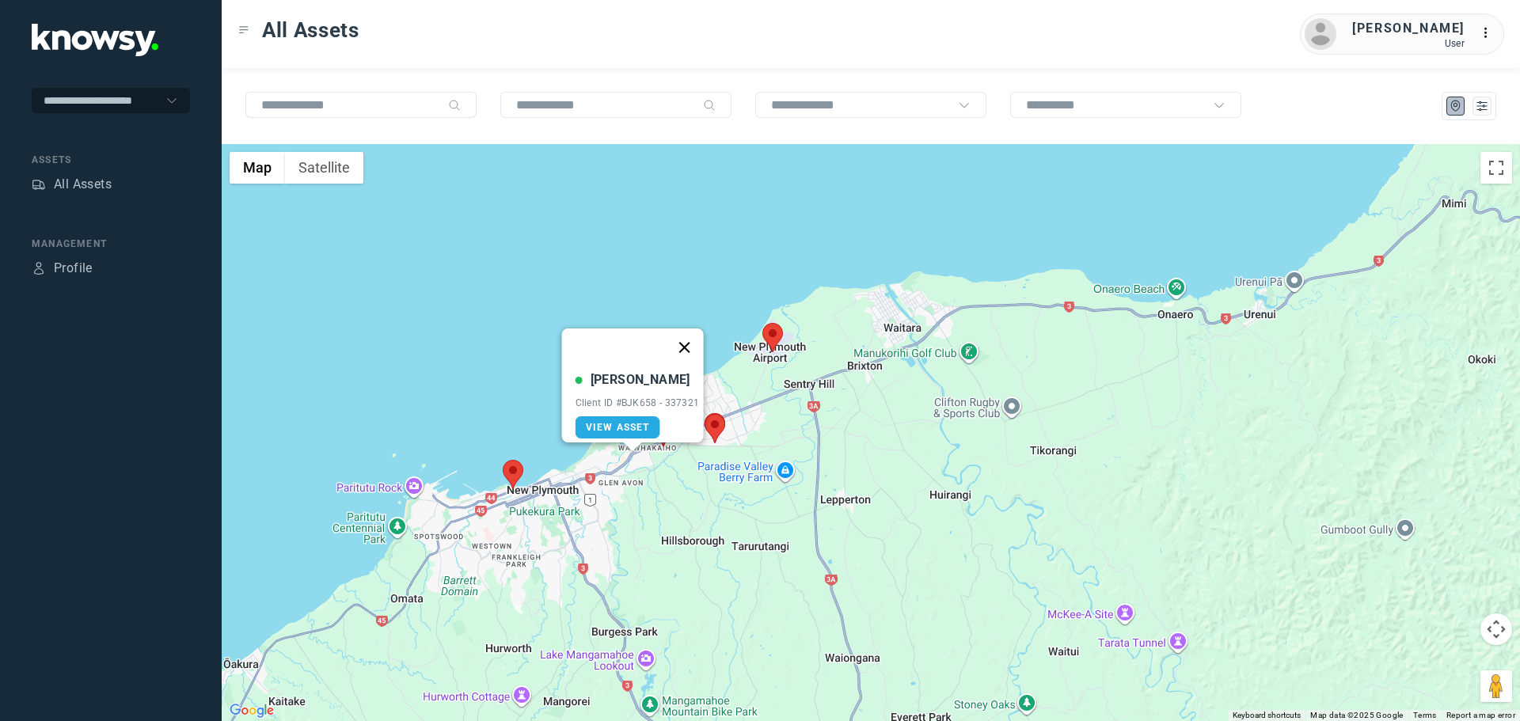
click at [688, 337] on button "Close" at bounding box center [684, 348] width 38 height 38
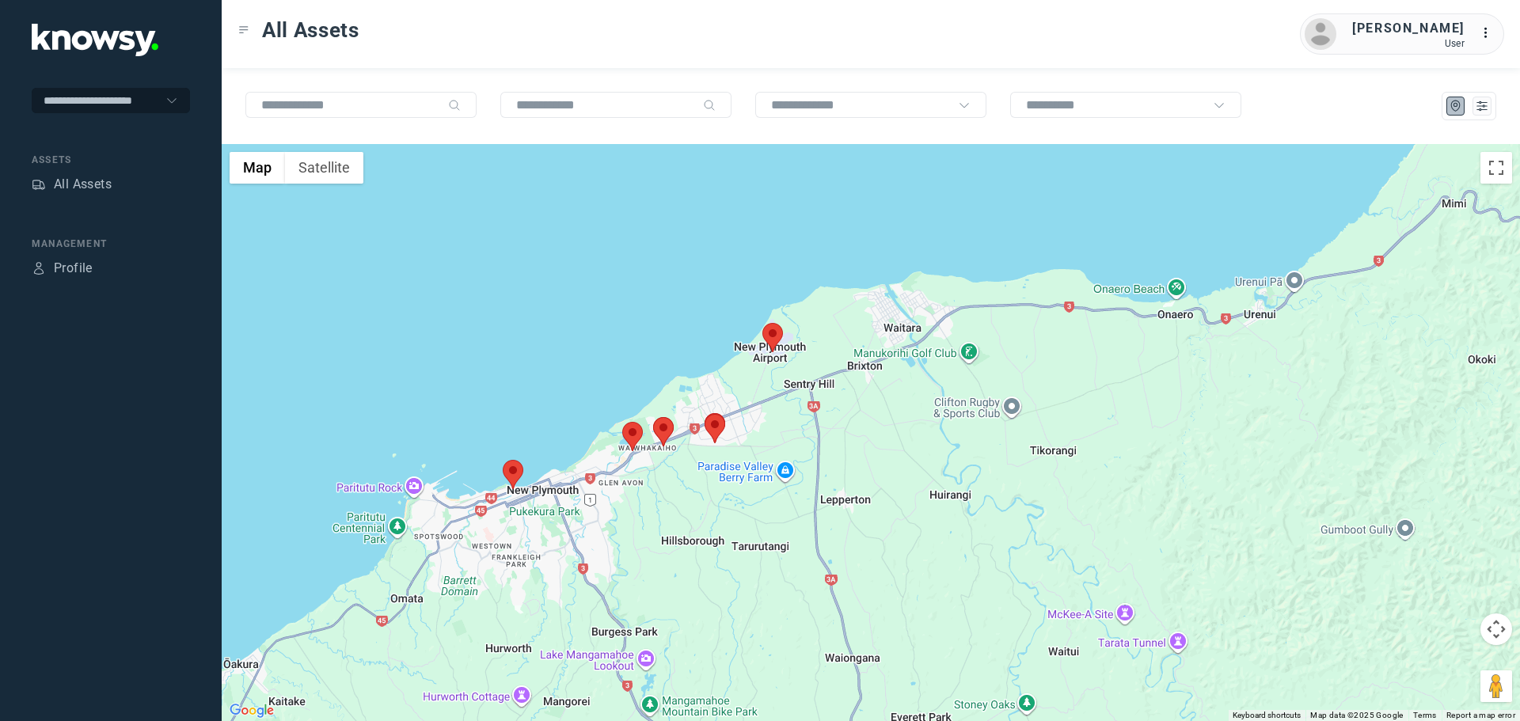
click at [673, 423] on img at bounding box center [663, 431] width 21 height 29
click at [653, 417] on area at bounding box center [653, 417] width 0 height 0
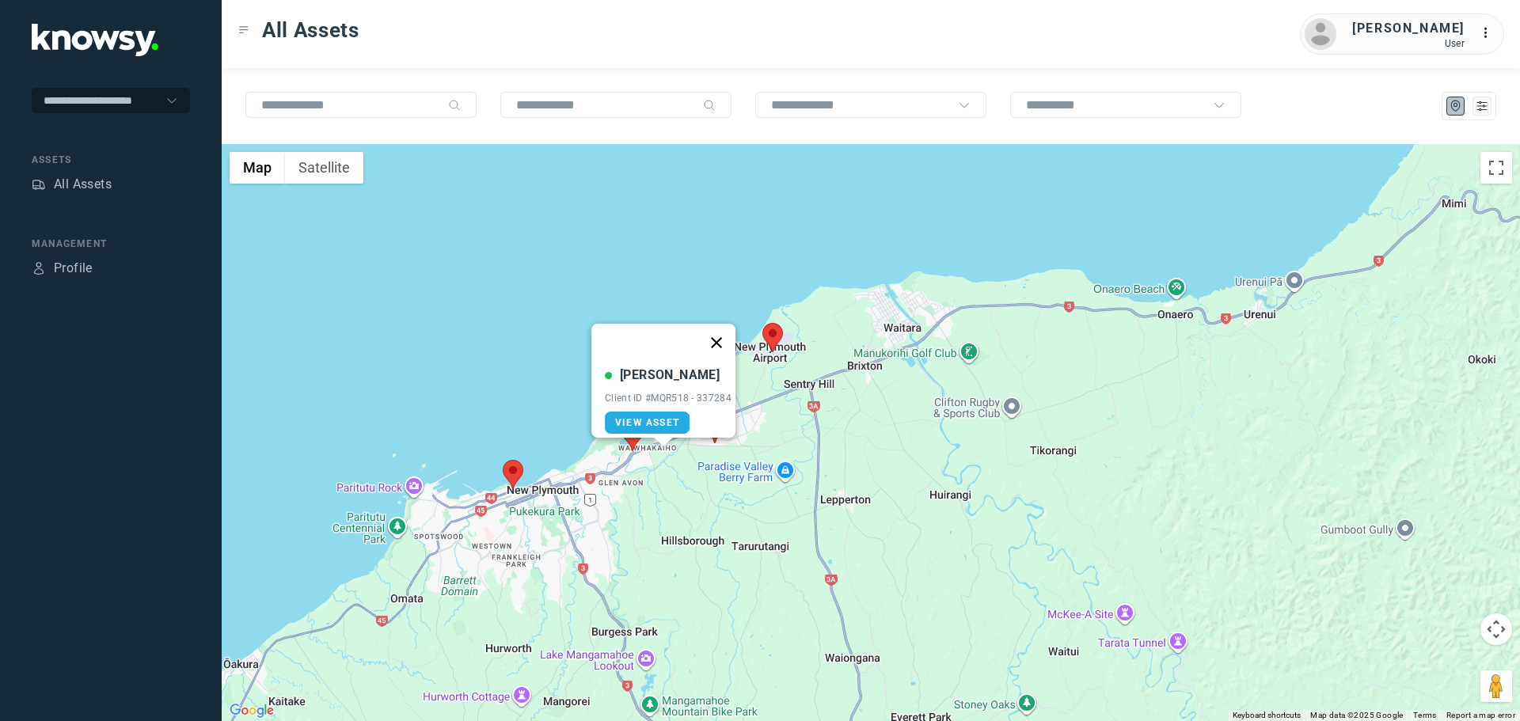
click at [719, 333] on button "Close" at bounding box center [716, 343] width 38 height 38
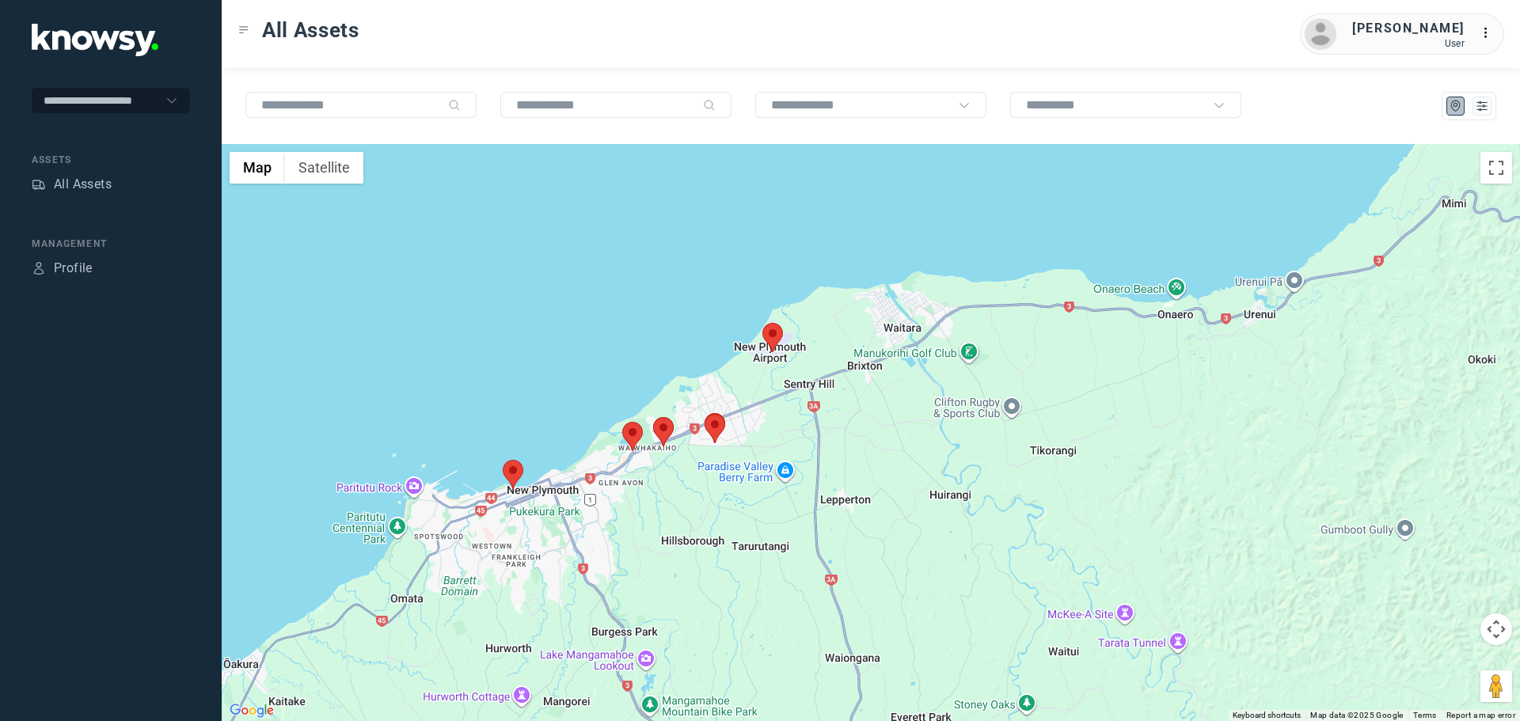
click at [705, 414] on area at bounding box center [705, 414] width 0 height 0
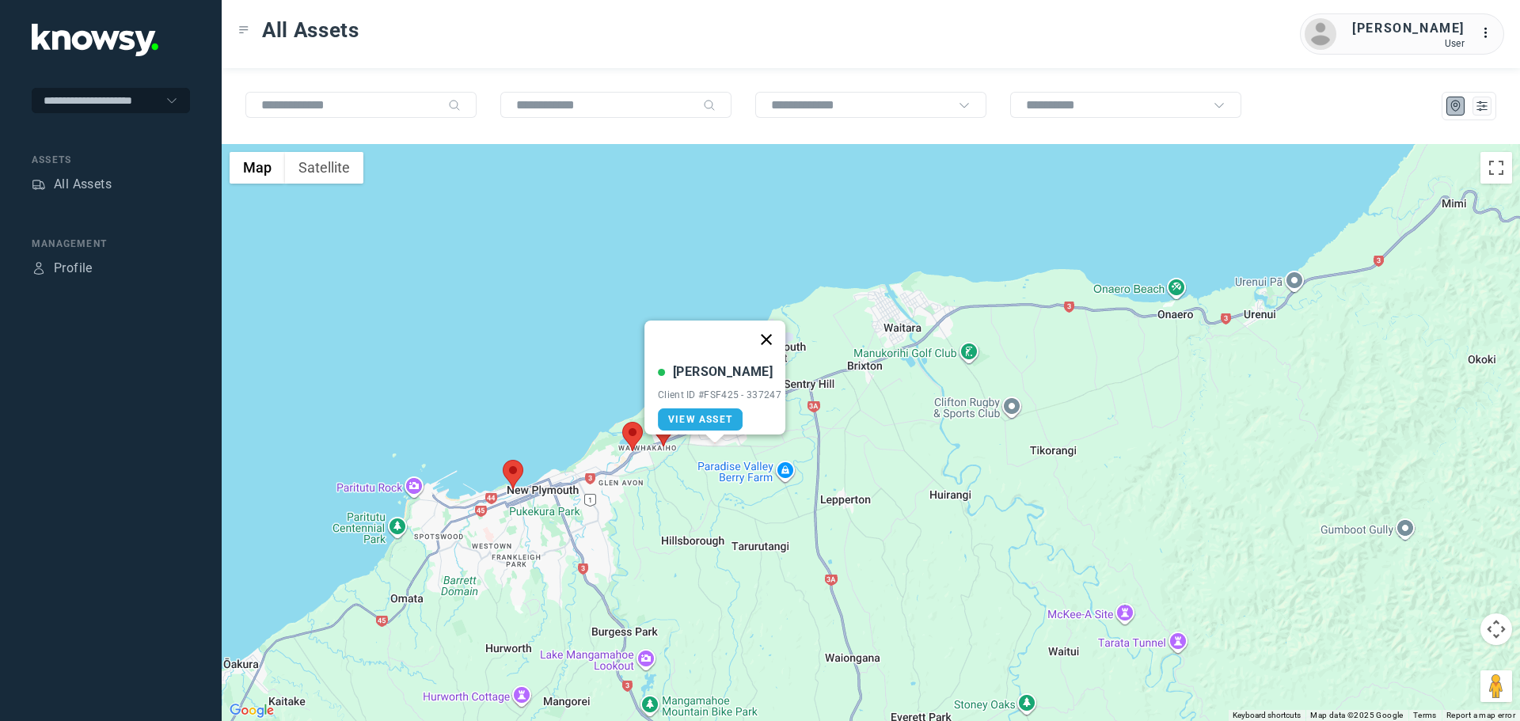
click at [771, 330] on button "Close" at bounding box center [766, 340] width 38 height 38
